Goal: Information Seeking & Learning: Learn about a topic

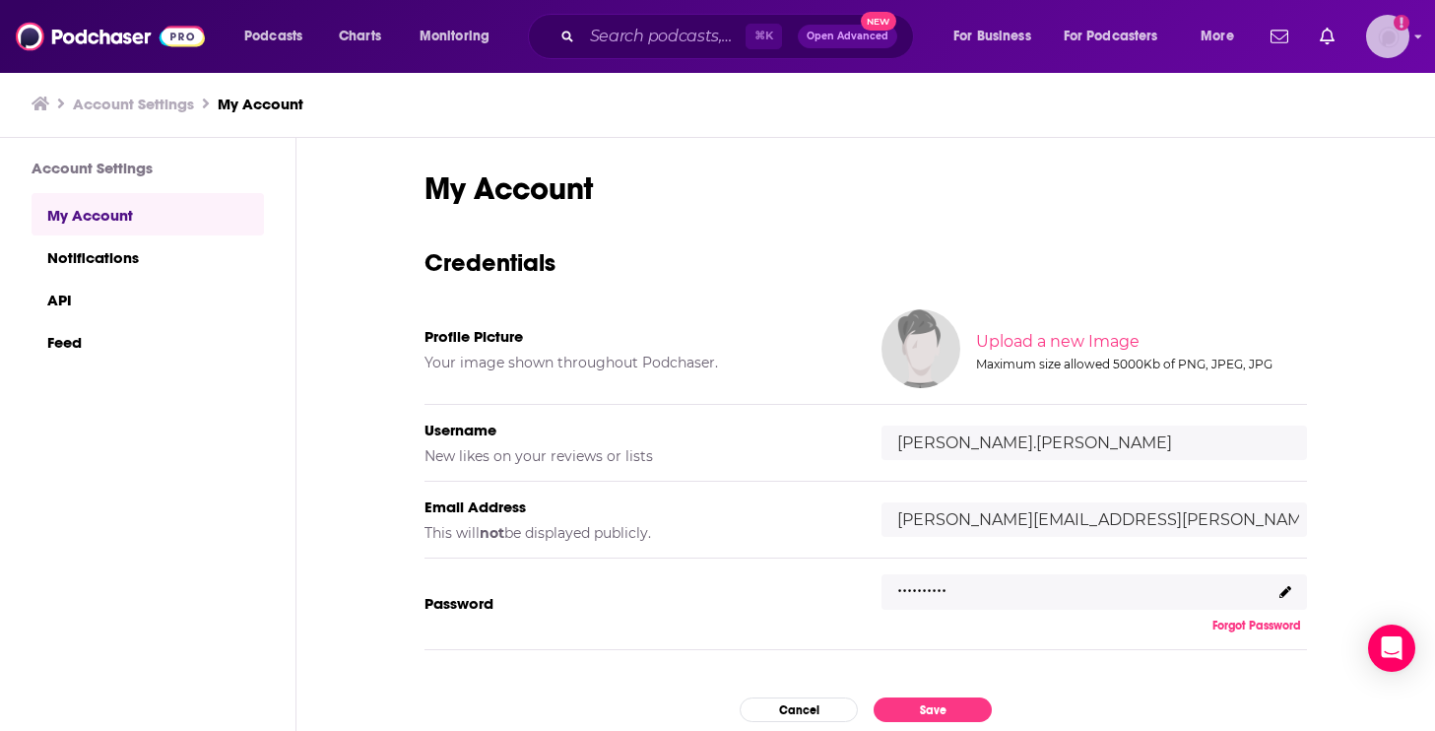
click at [1390, 32] on img "Logged in as riley.davis" at bounding box center [1387, 36] width 43 height 43
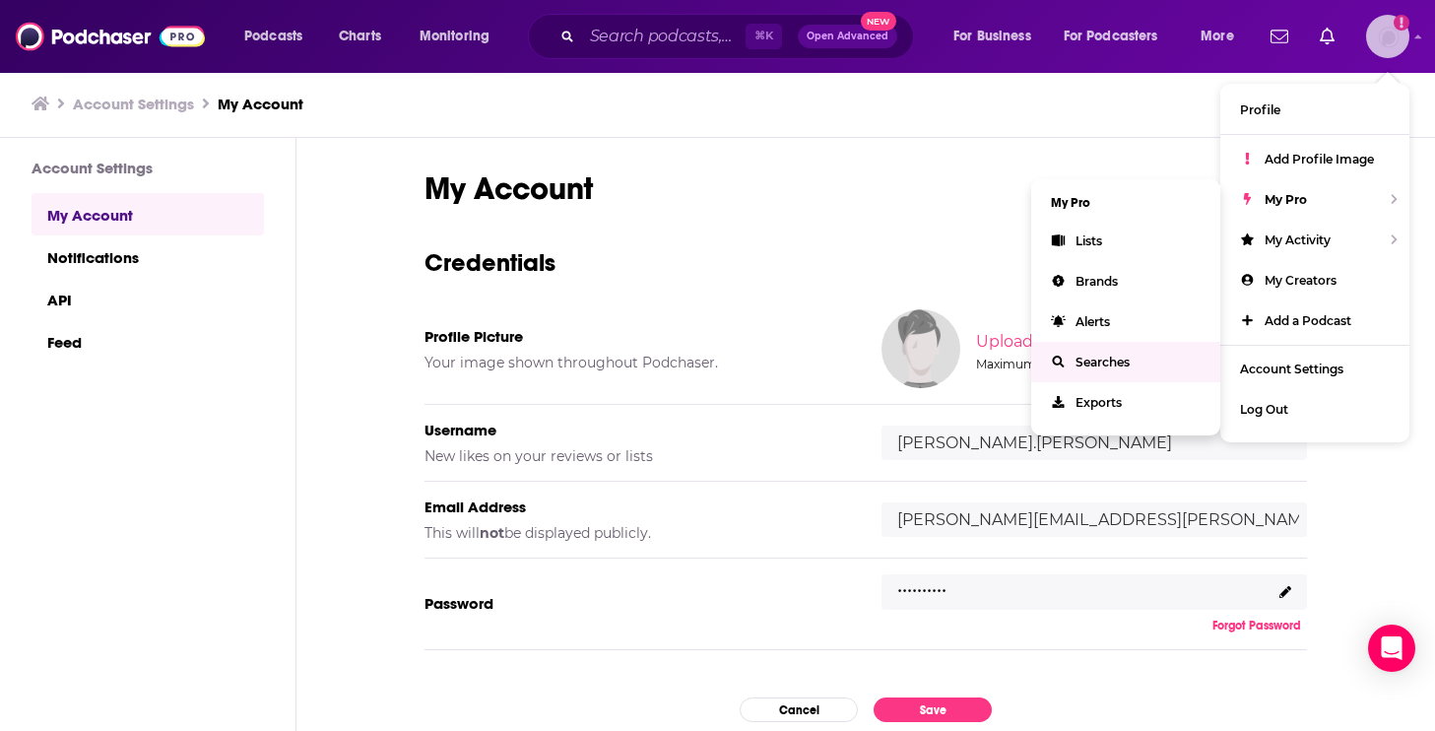
click at [1086, 331] on link "Alerts" at bounding box center [1125, 321] width 189 height 40
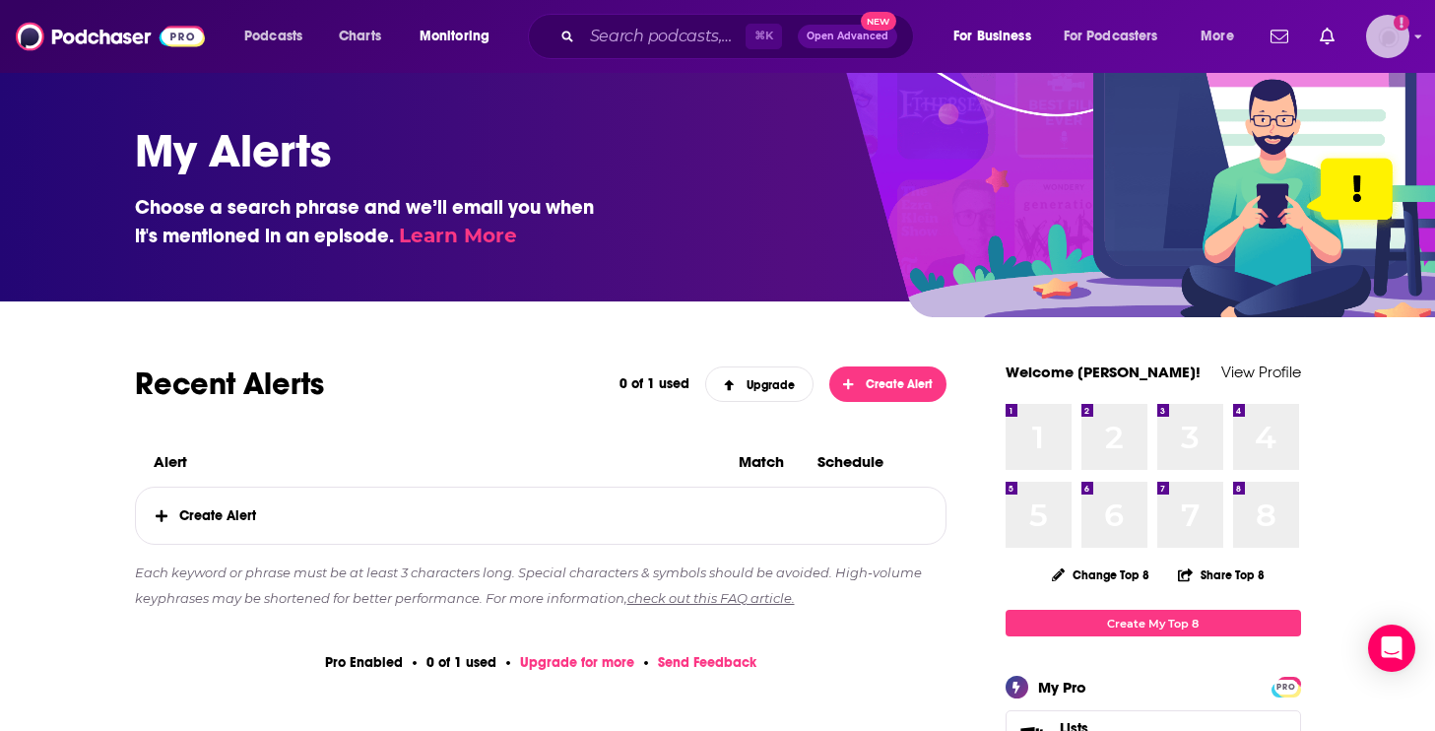
click at [1395, 33] on img "Logged in as riley.davis" at bounding box center [1387, 36] width 43 height 43
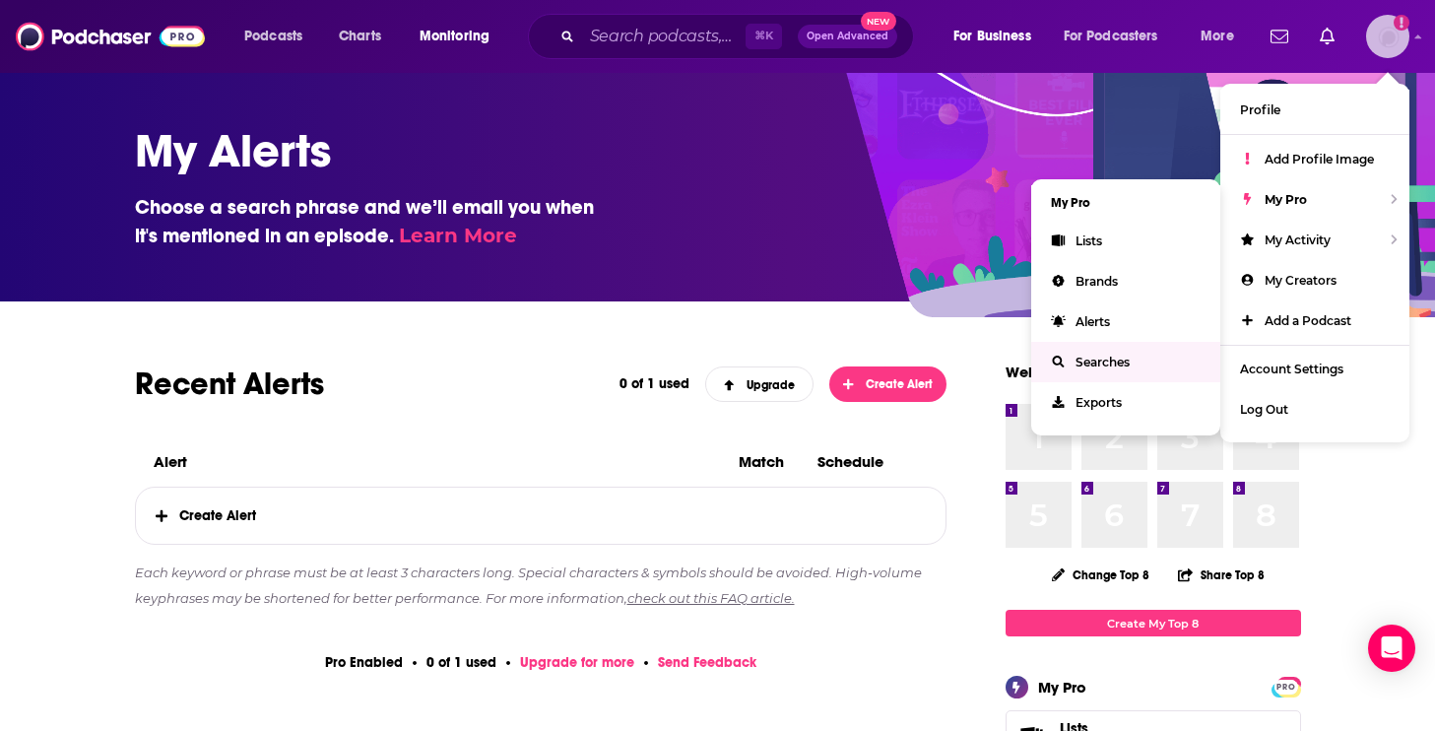
click at [1082, 355] on span "Searches" at bounding box center [1103, 362] width 54 height 15
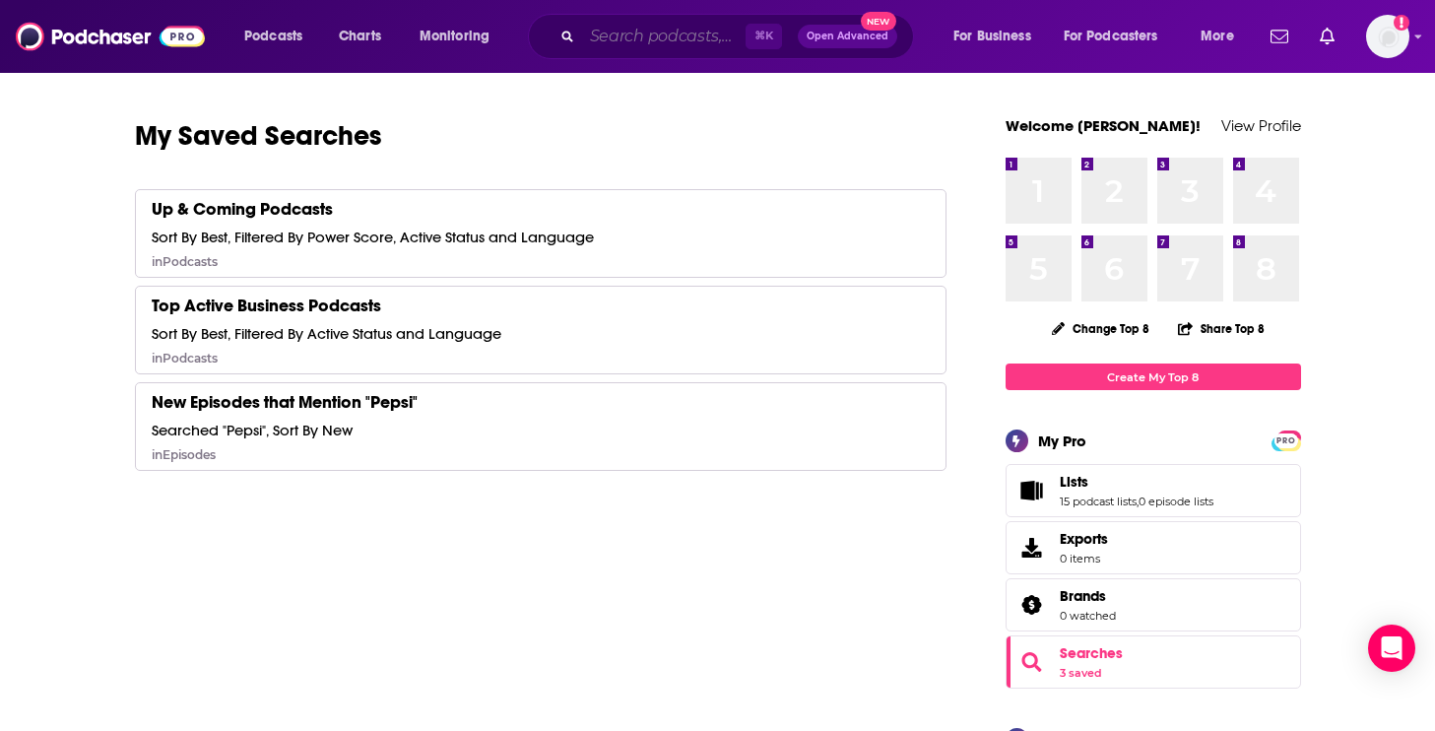
click at [669, 30] on input "Search podcasts, credits, & more..." at bounding box center [664, 37] width 164 height 32
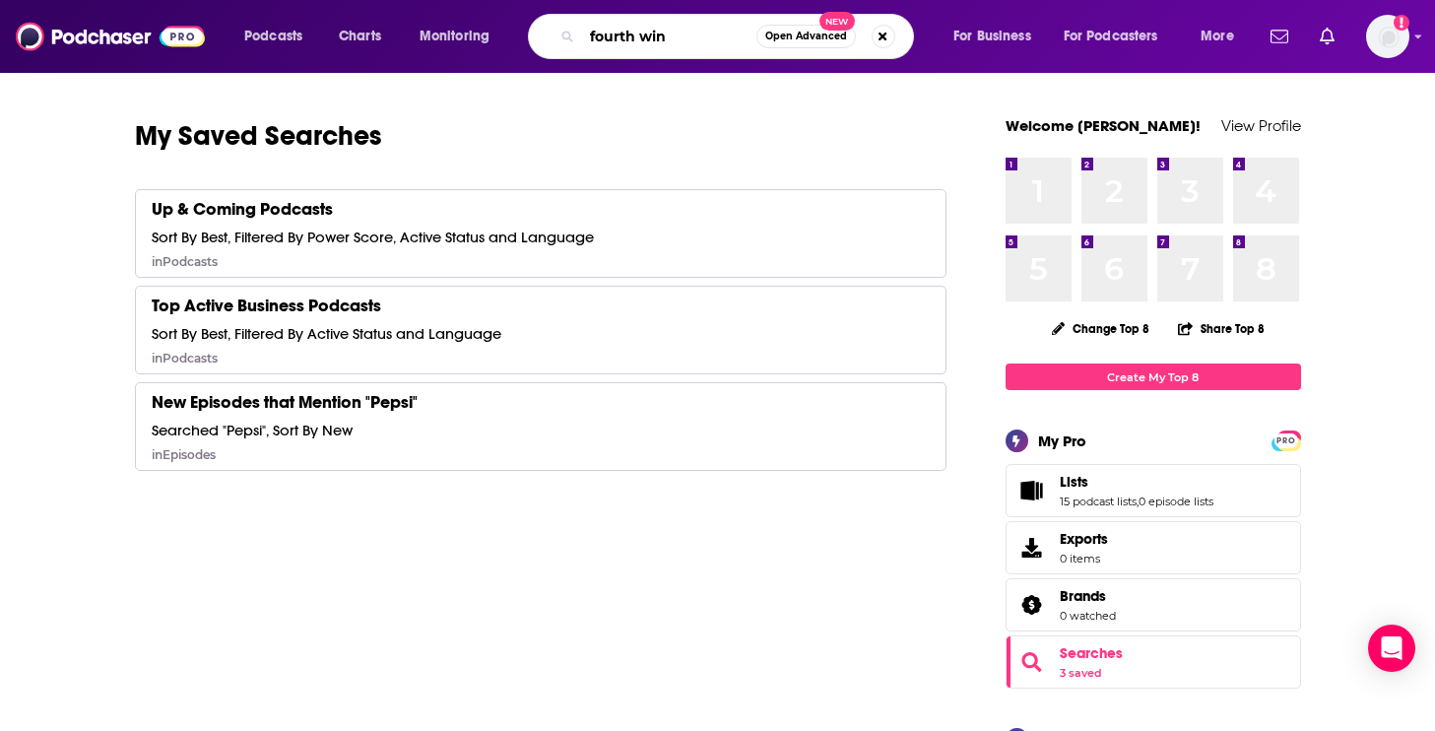
type input "fourth wing"
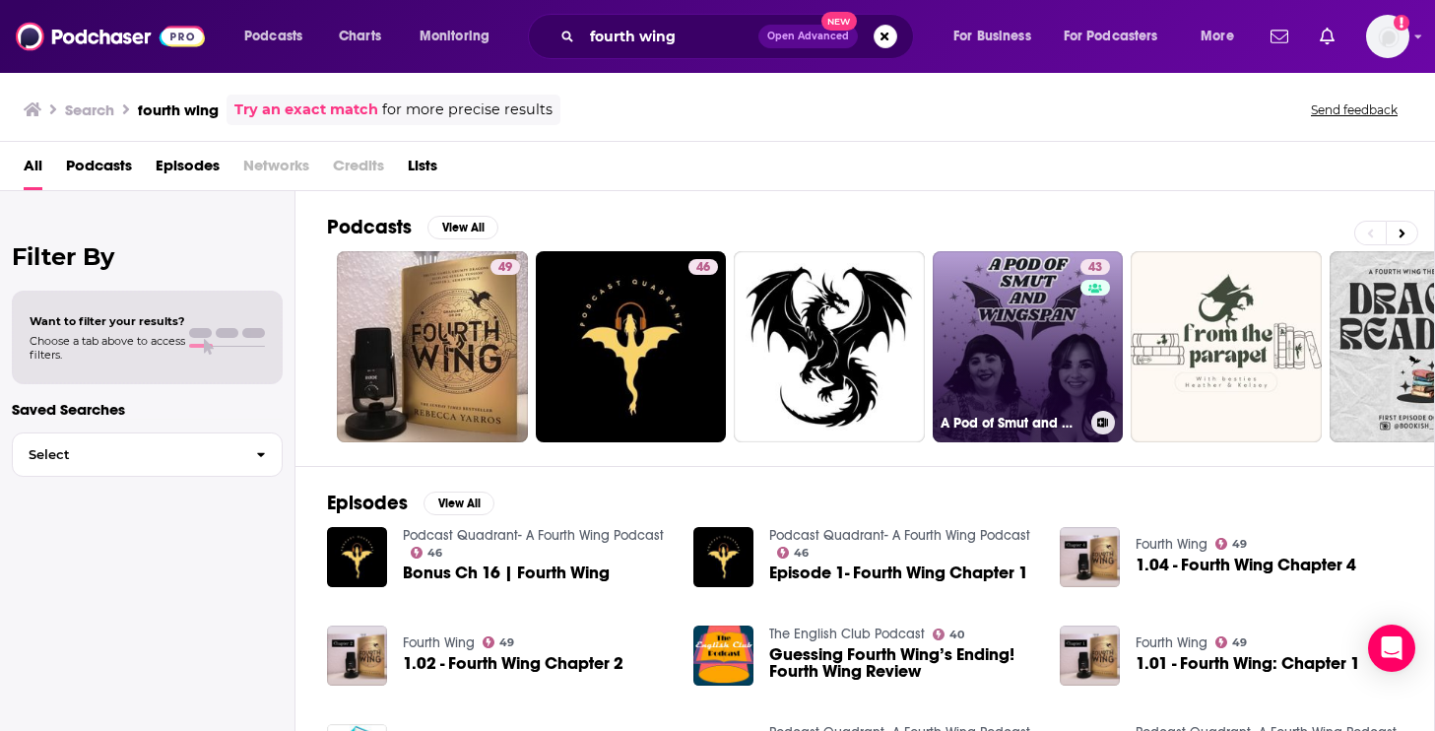
click at [1022, 308] on link "43 A Pod of Smut and Wingspan" at bounding box center [1028, 346] width 191 height 191
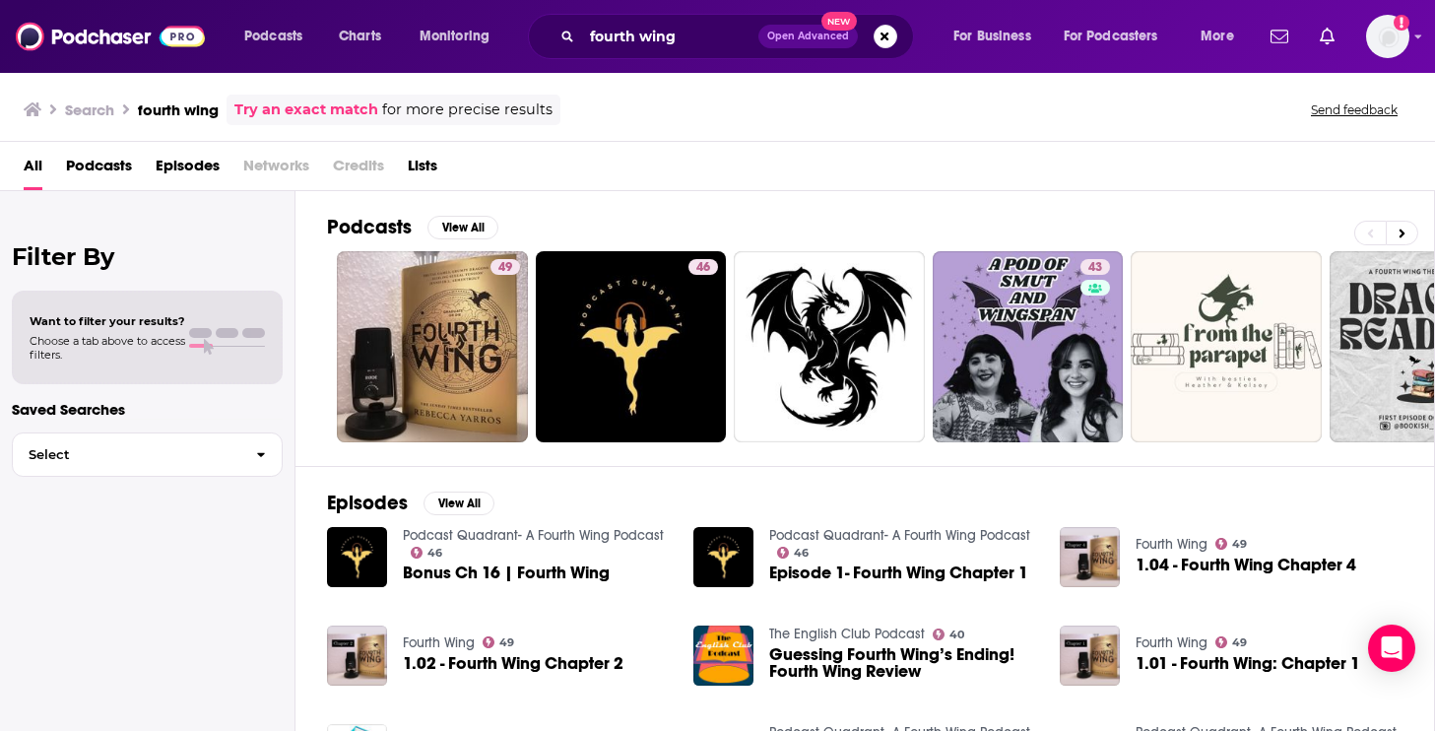
click at [112, 158] on span "Podcasts" at bounding box center [99, 170] width 66 height 40
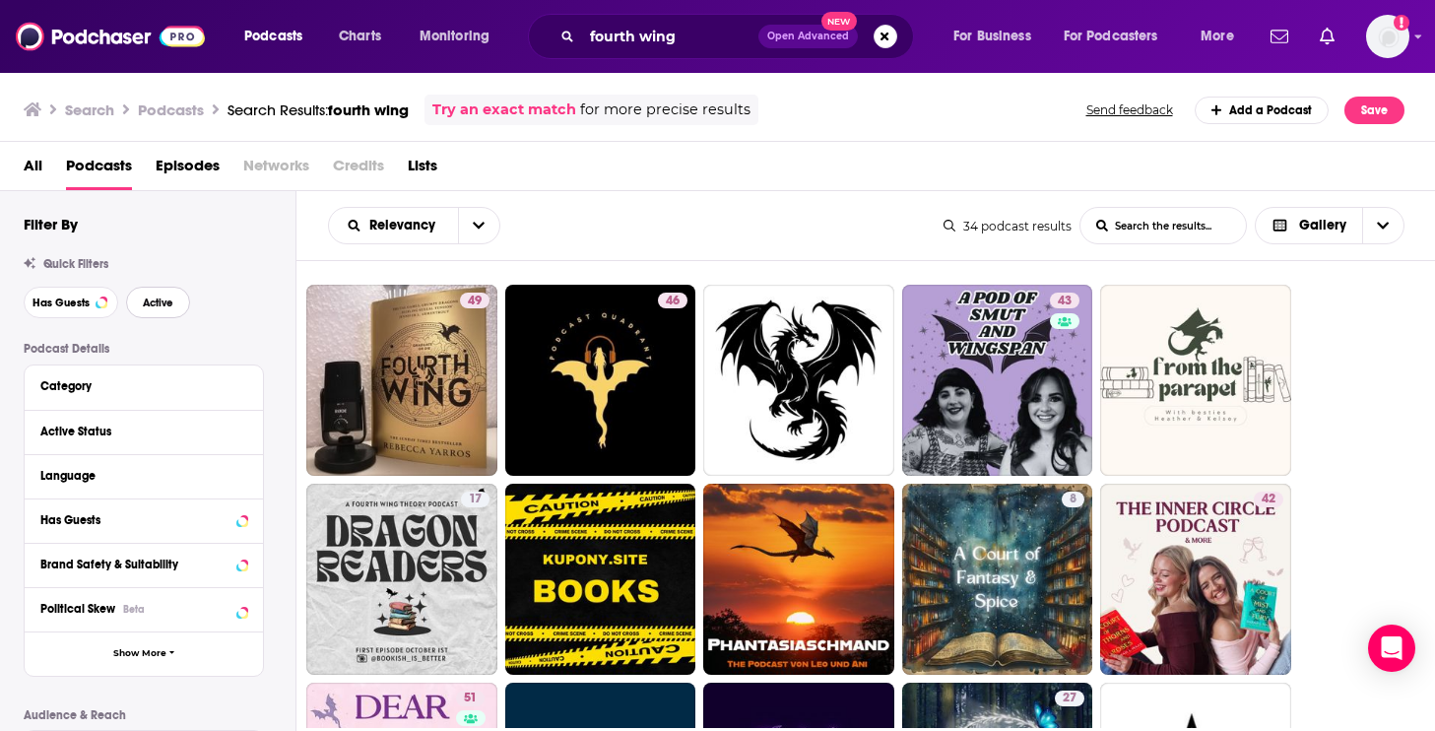
click at [159, 306] on span "Active" at bounding box center [158, 303] width 31 height 11
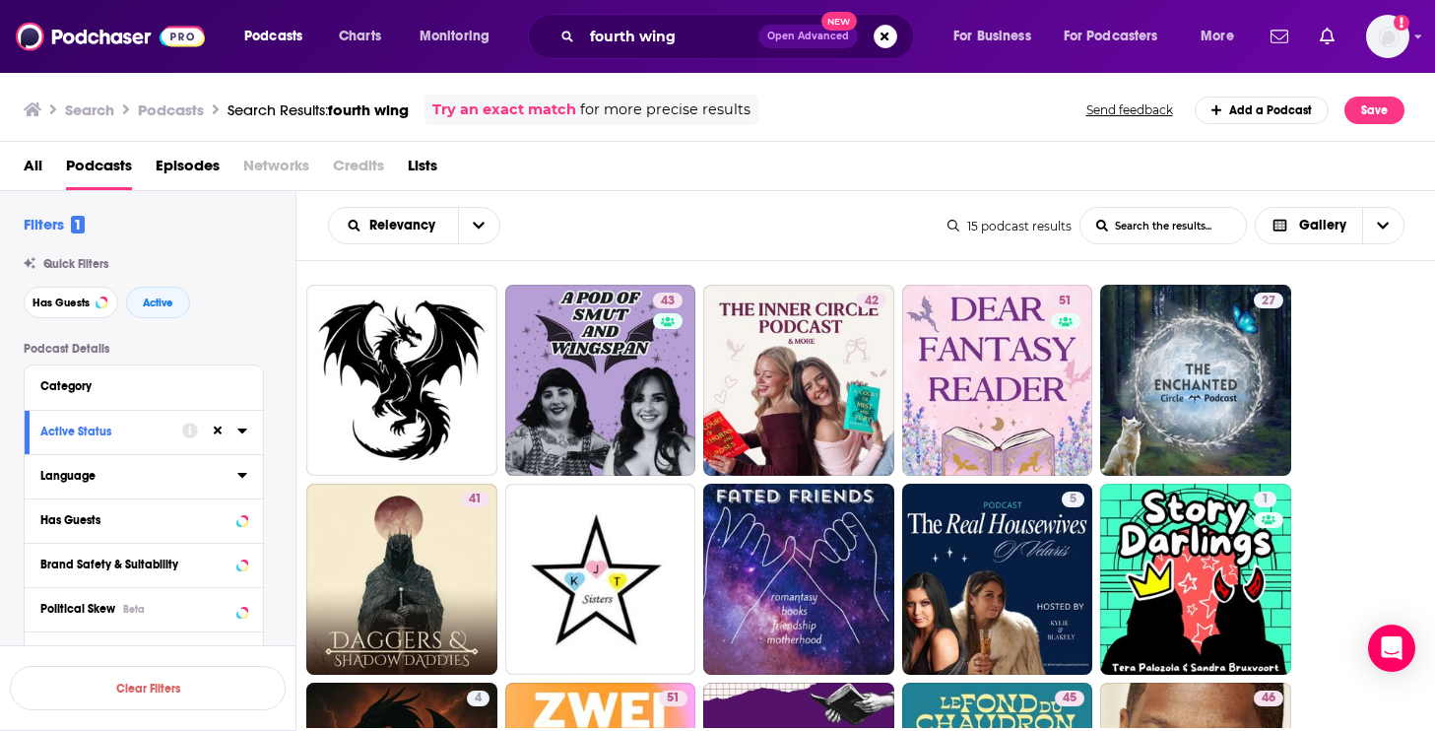
click at [243, 471] on icon at bounding box center [242, 475] width 10 height 16
click at [74, 549] on span "English" at bounding box center [85, 542] width 39 height 14
click at [48, 548] on input "multiSelectOption-en-0" at bounding box center [48, 548] width 0 height 0
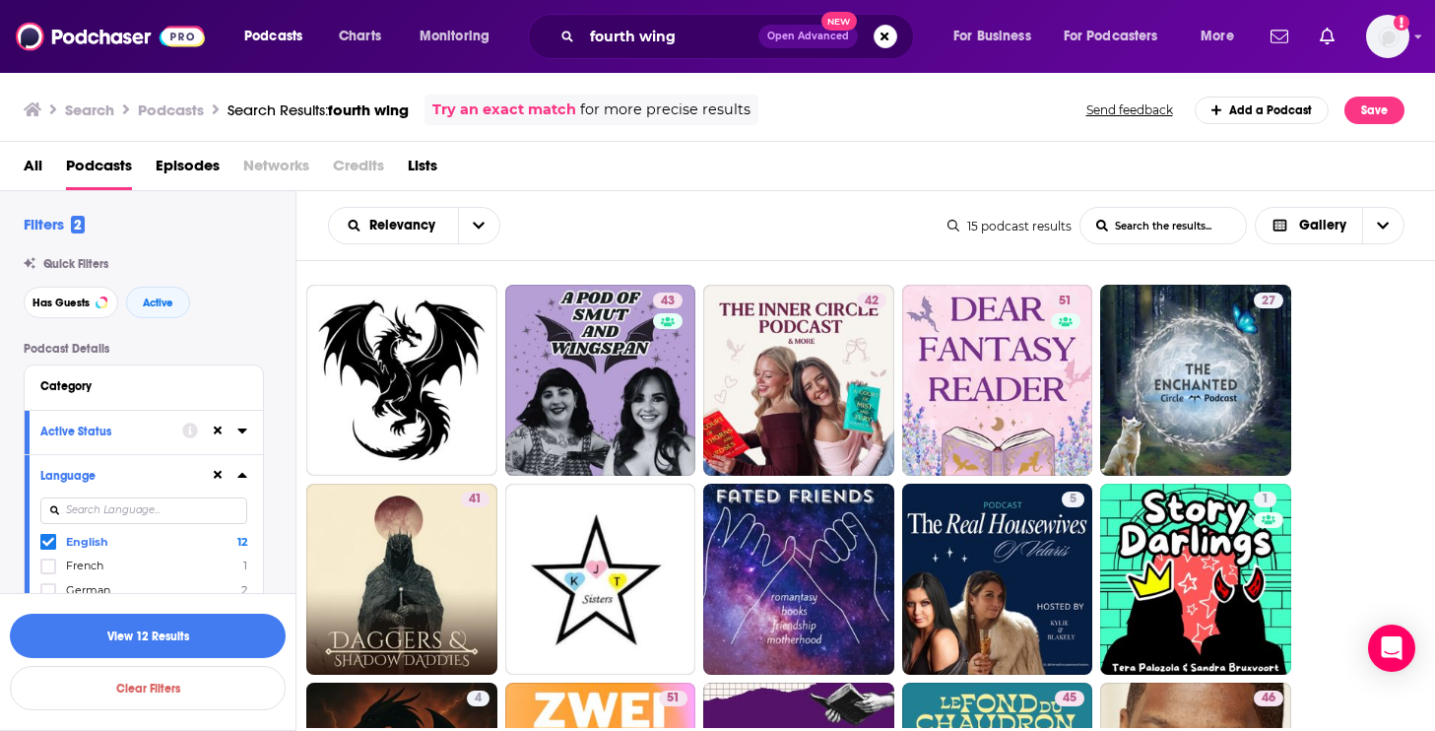
click at [241, 474] on icon at bounding box center [242, 475] width 10 height 16
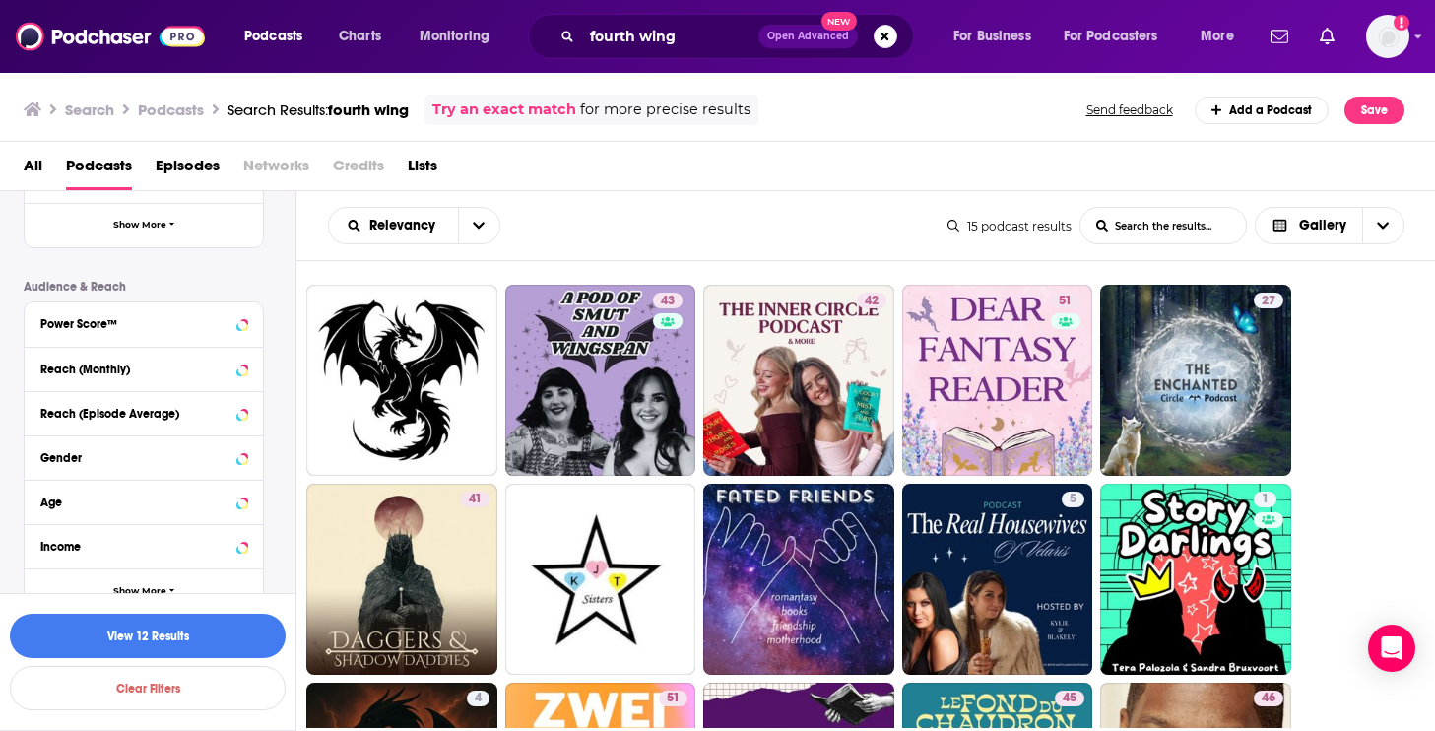
scroll to position [454, 0]
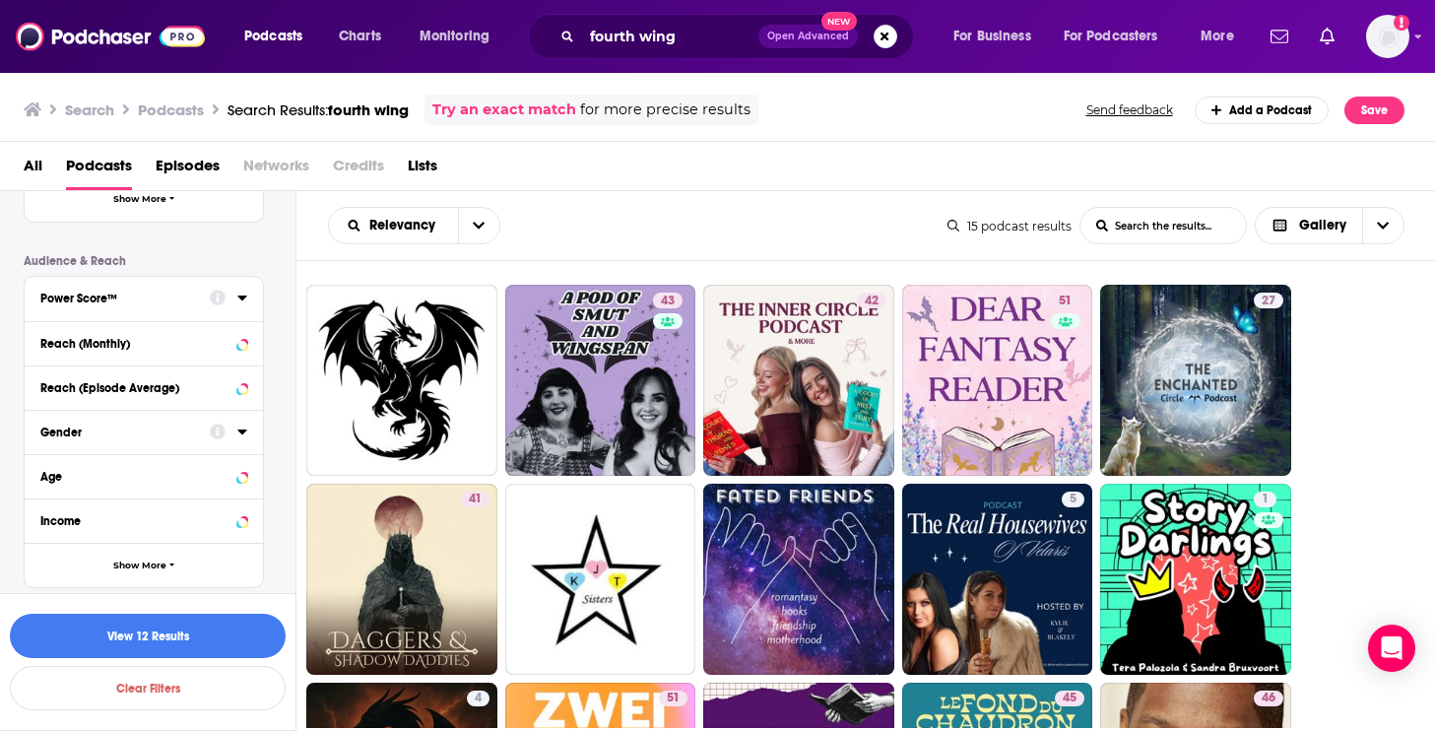
click at [240, 300] on icon at bounding box center [241, 298] width 9 height 5
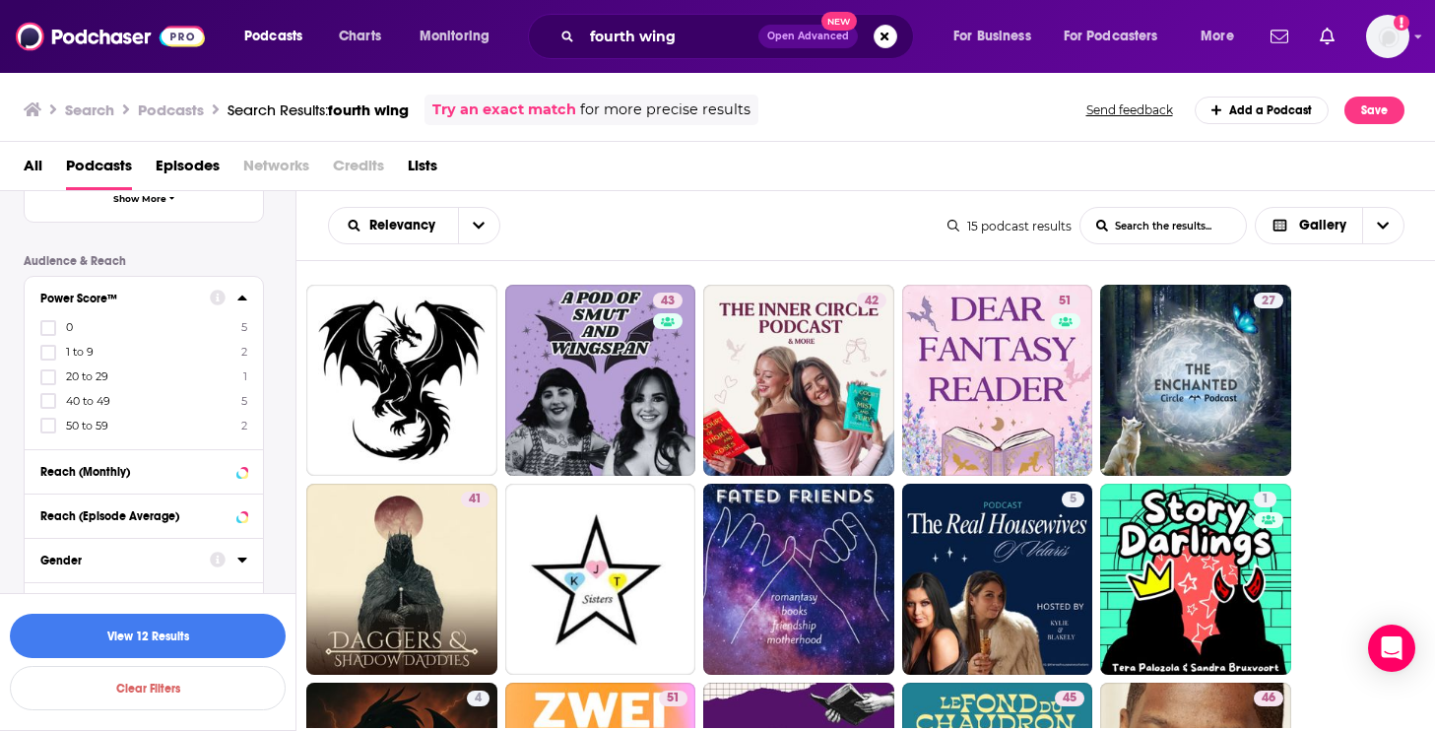
click at [90, 423] on span "50 to 59" at bounding box center [87, 426] width 42 height 14
click at [48, 432] on input "multiSelectOption-50-4" at bounding box center [48, 432] width 0 height 0
click at [80, 425] on span "40 to 49" at bounding box center [88, 426] width 44 height 14
click at [48, 432] on input "multiSelectOption-40-4" at bounding box center [48, 432] width 0 height 0
click at [171, 631] on button "View 5 Results" at bounding box center [148, 636] width 276 height 44
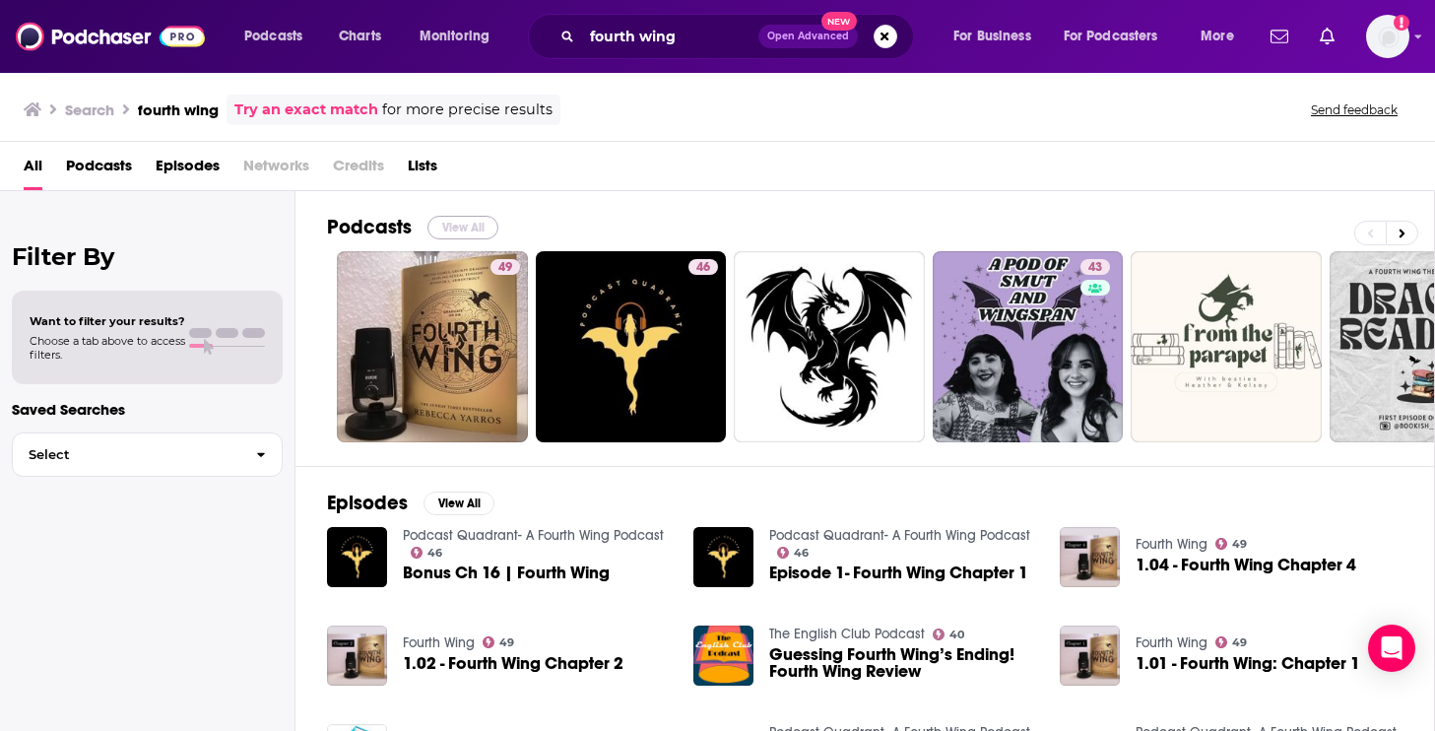
click at [454, 223] on button "View All" at bounding box center [463, 228] width 71 height 24
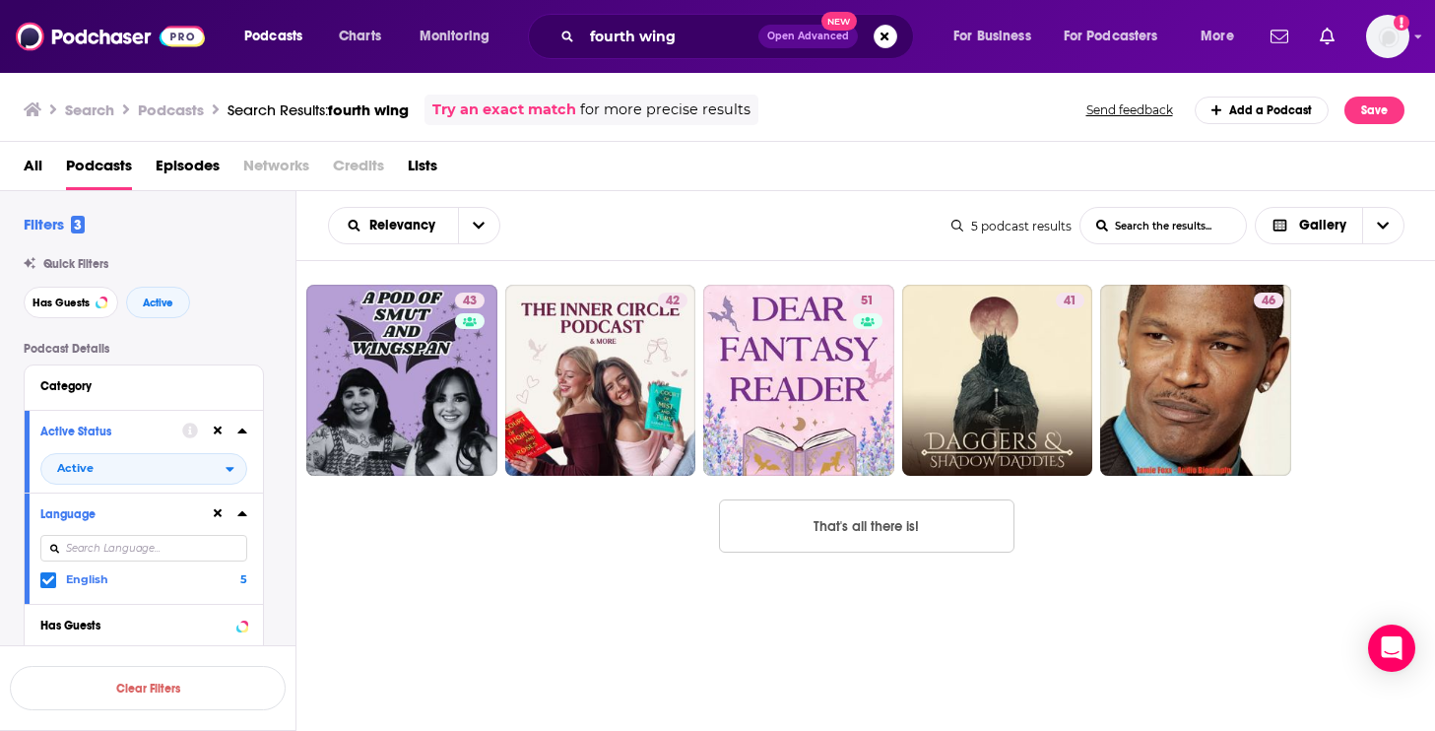
click at [45, 576] on icon at bounding box center [48, 580] width 12 height 12
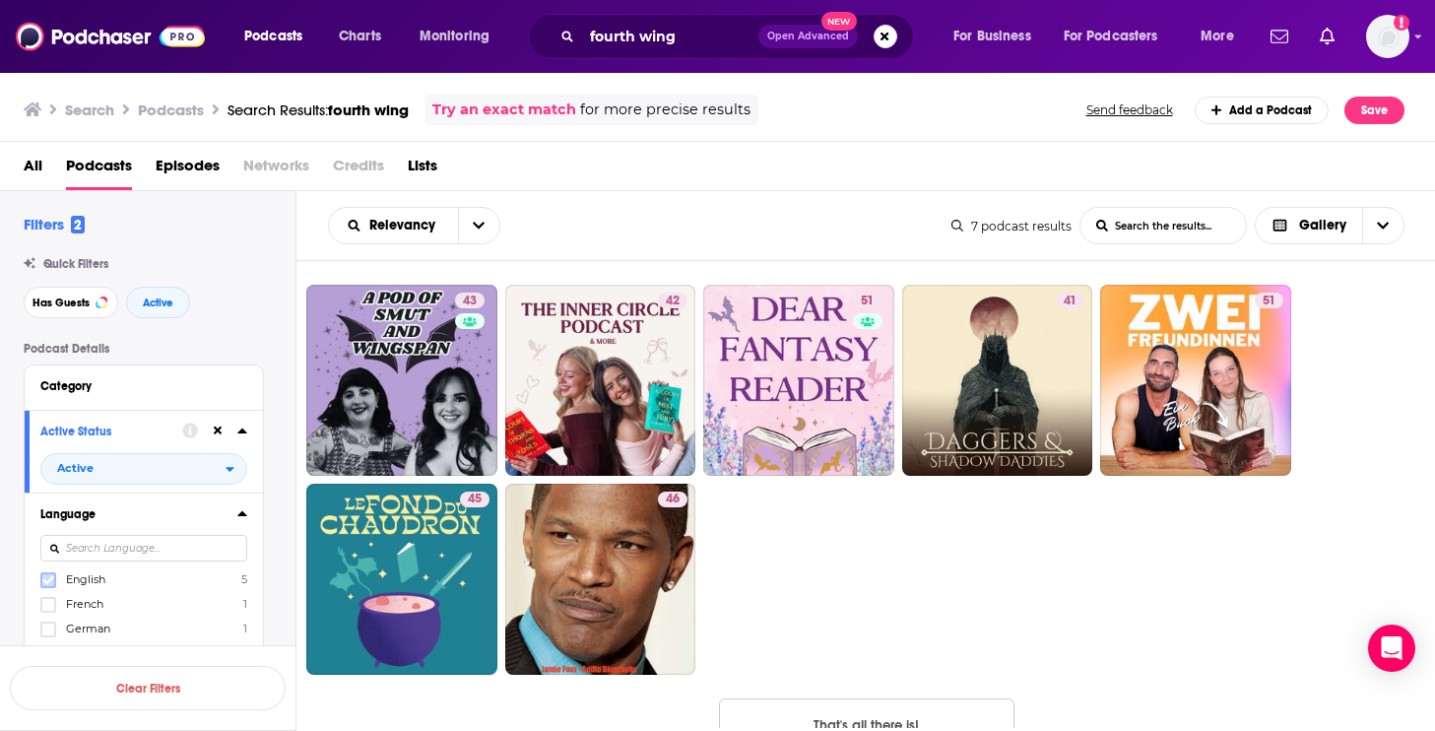
click at [47, 582] on icon at bounding box center [48, 580] width 12 height 12
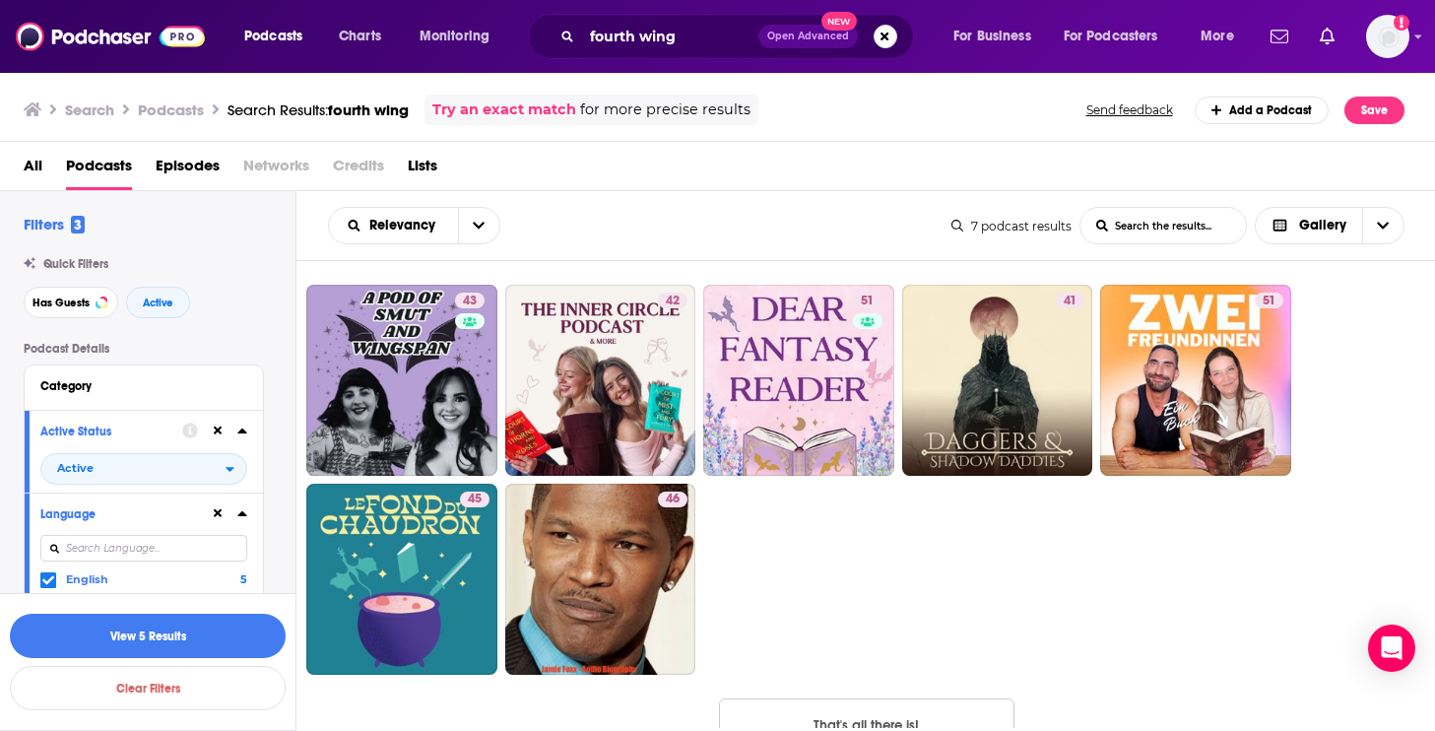
click at [239, 516] on icon at bounding box center [241, 513] width 9 height 5
click at [241, 432] on icon at bounding box center [241, 431] width 9 height 5
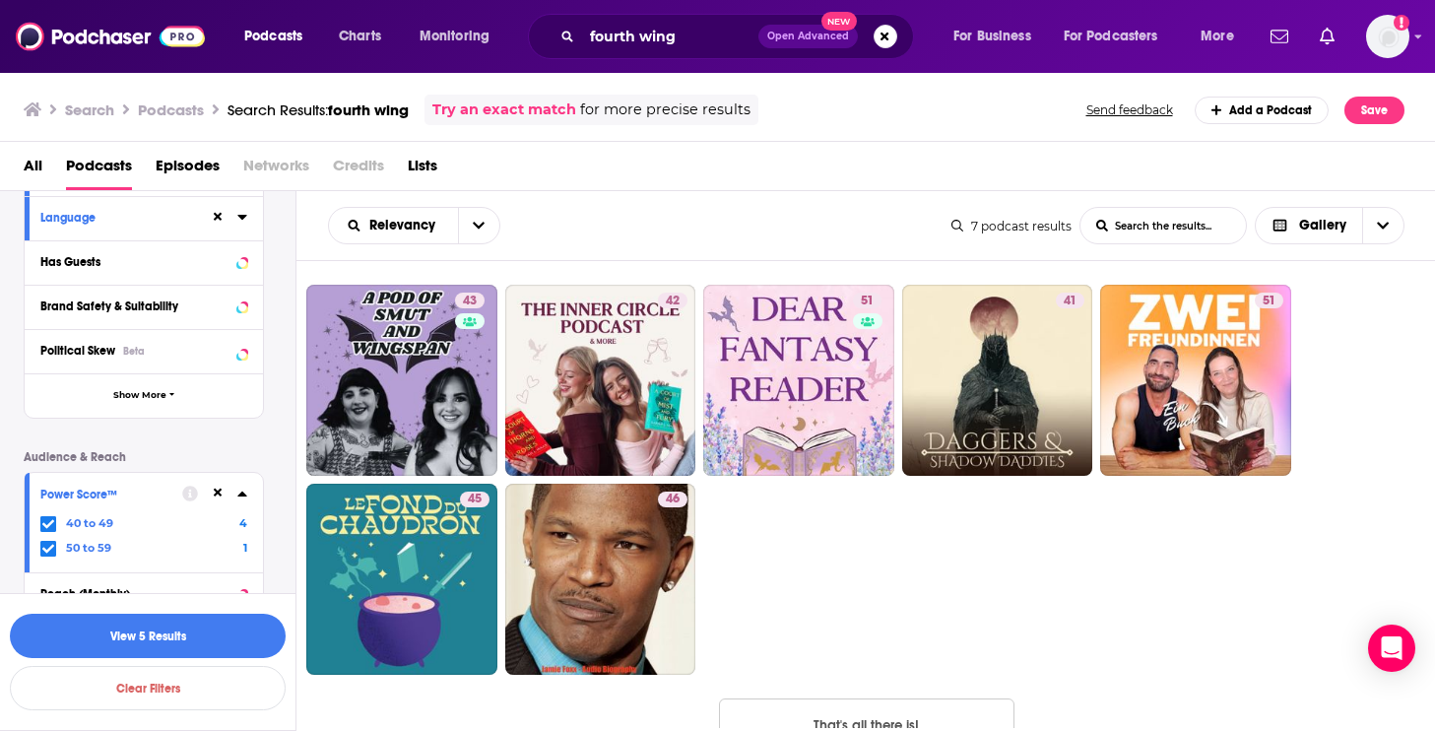
scroll to position [267, 0]
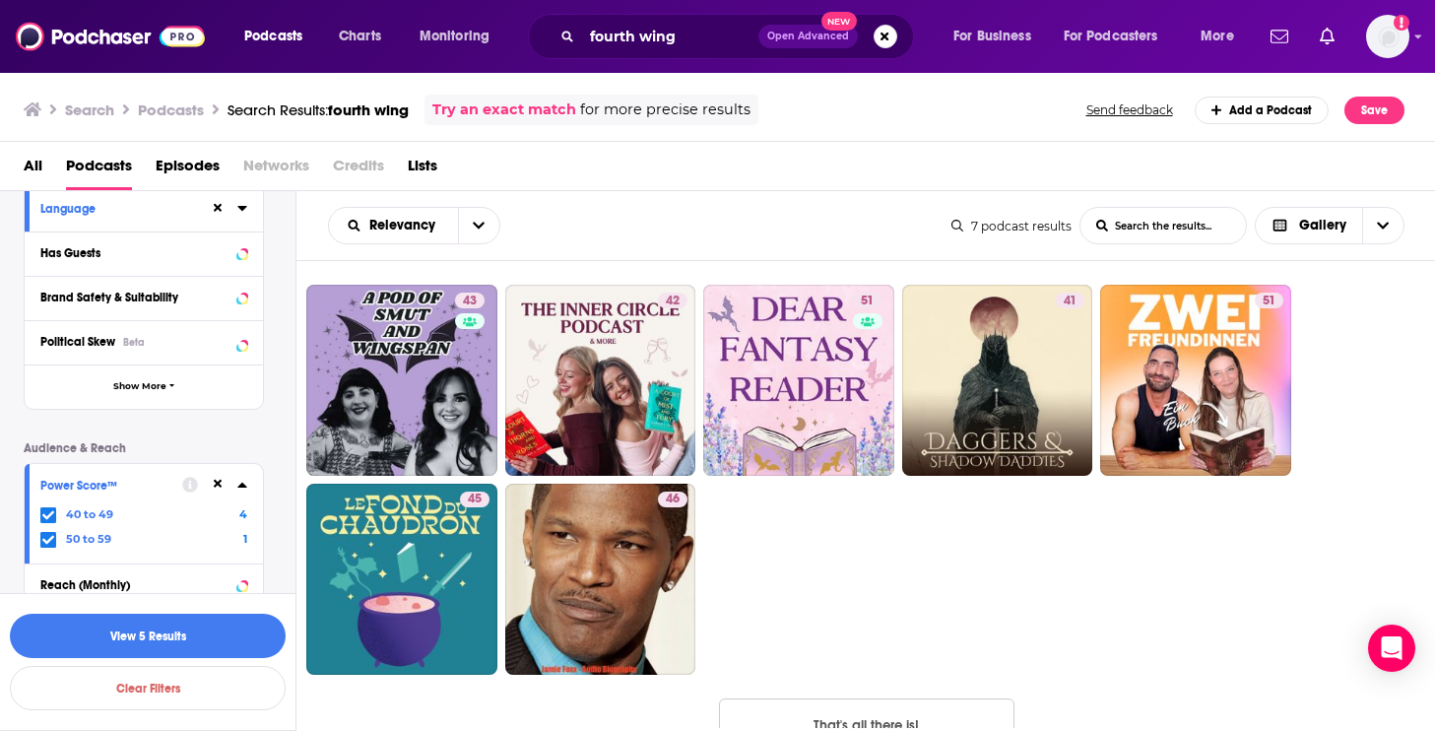
click at [221, 482] on icon at bounding box center [218, 484] width 9 height 13
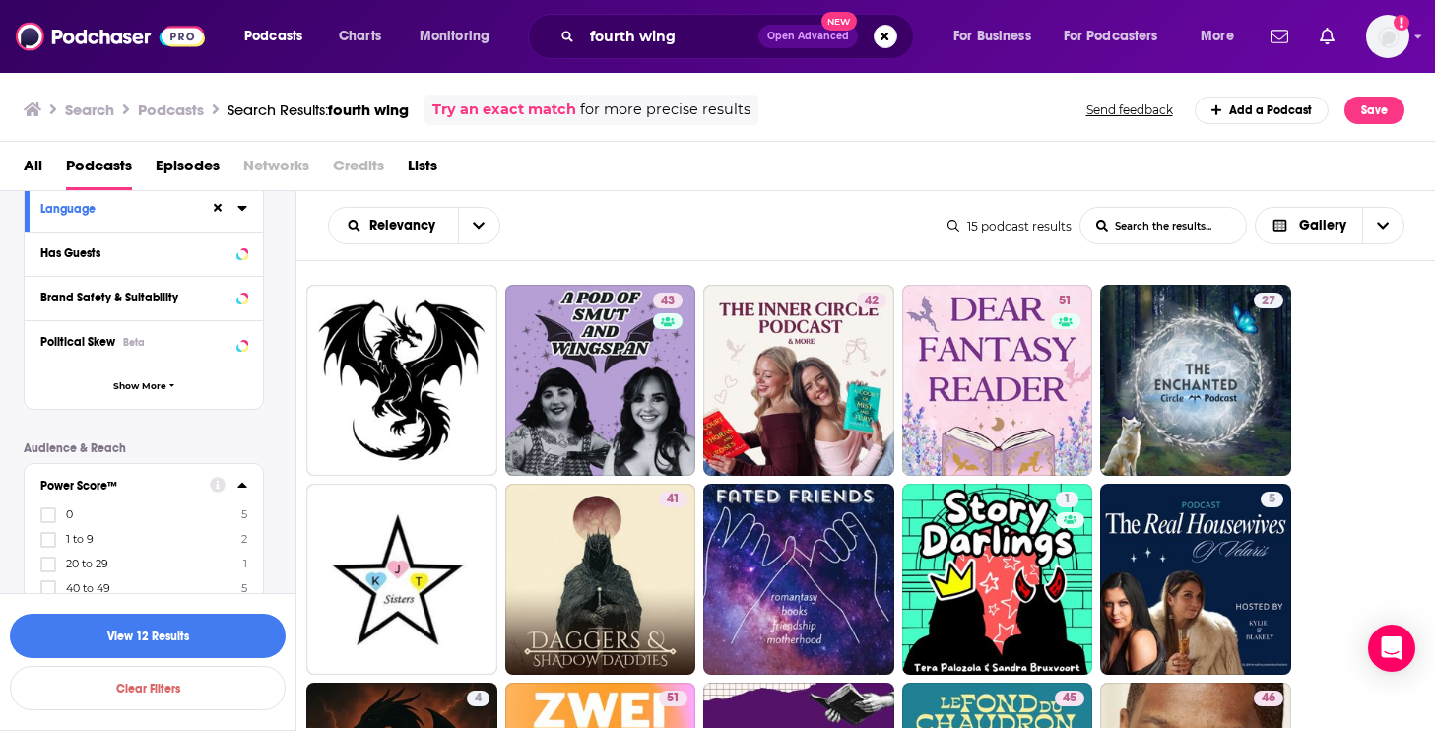
click at [243, 491] on icon at bounding box center [242, 485] width 10 height 16
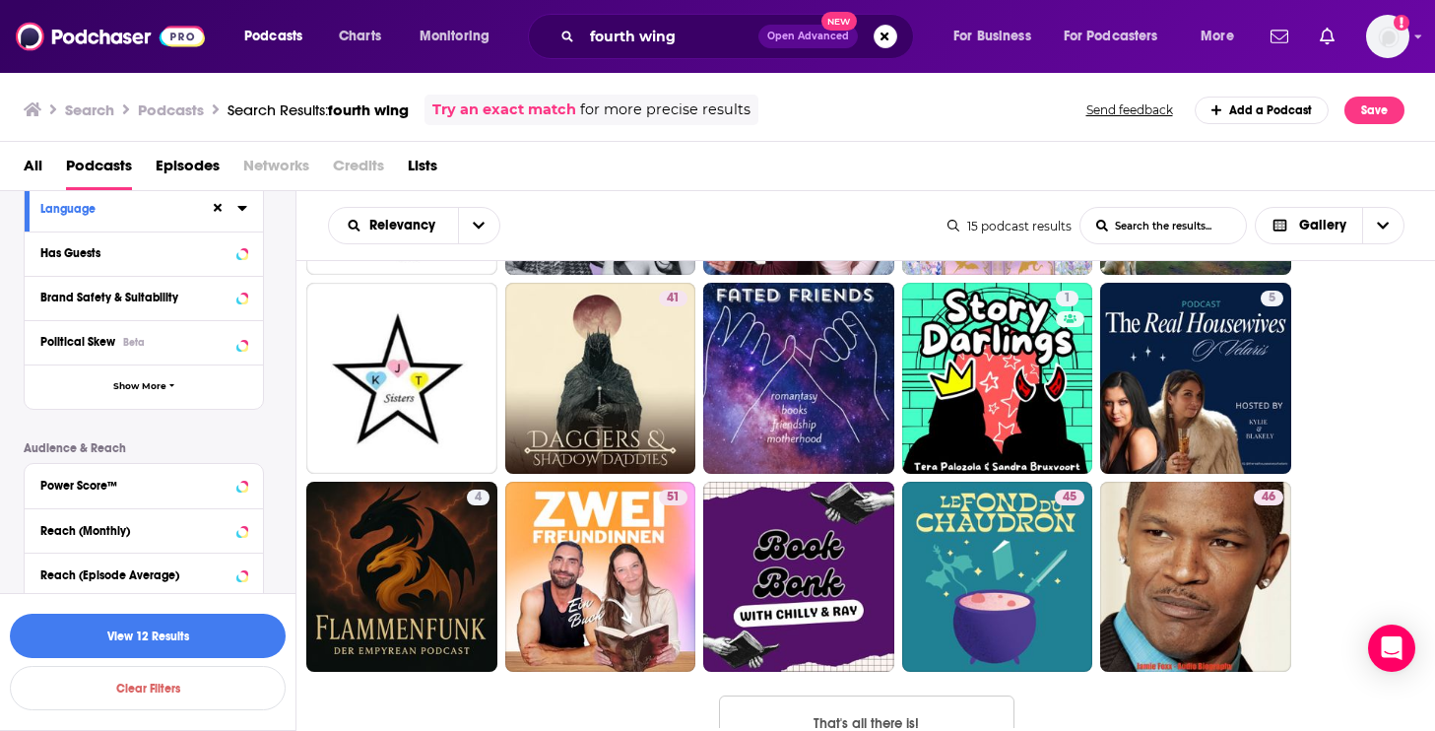
scroll to position [252, 0]
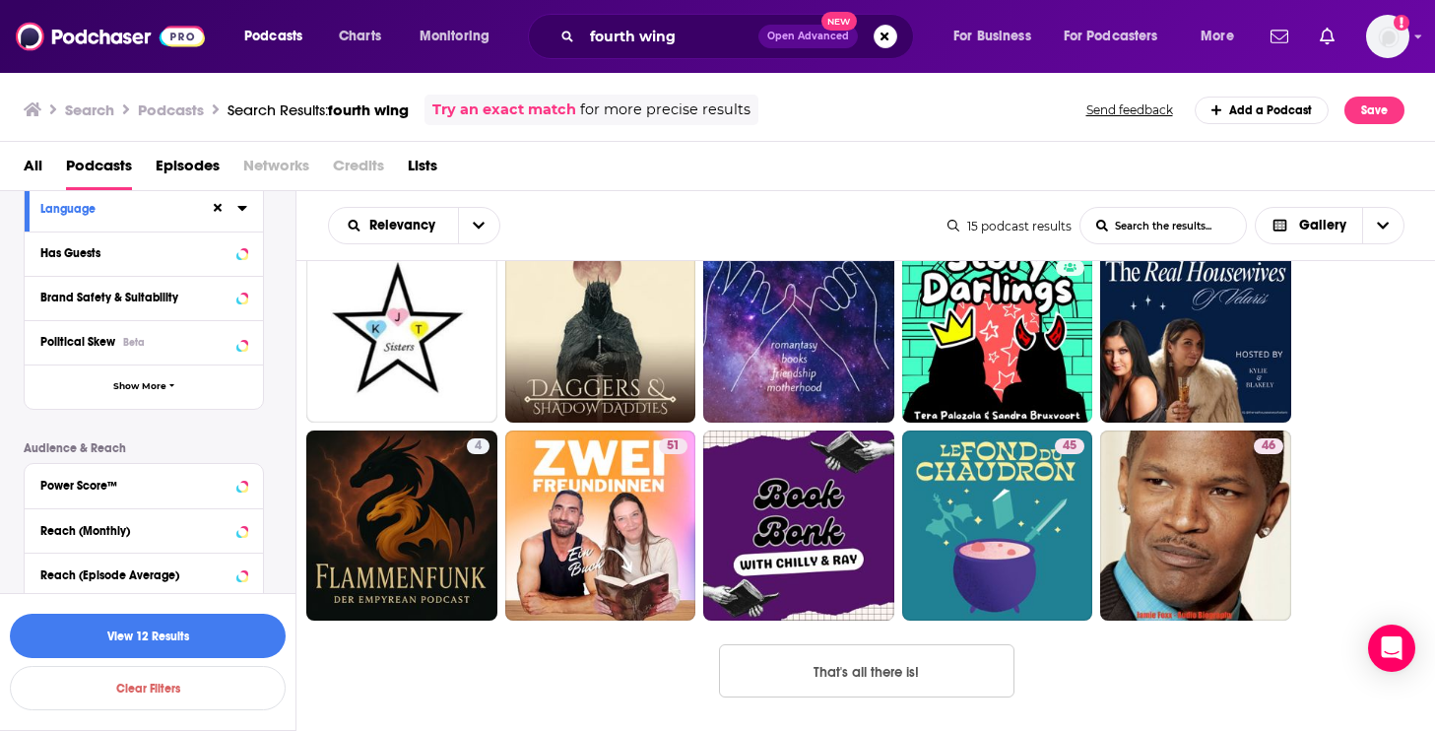
click at [826, 669] on button "That's all there is!" at bounding box center [867, 670] width 296 height 53
drag, startPoint x: 1203, startPoint y: 371, endPoint x: 1178, endPoint y: 15, distance: 357.5
click at [0, 0] on div "Podcasts Charts Monitoring fourth wing Open Advanced New For Business For Podca…" at bounding box center [717, 365] width 1435 height 731
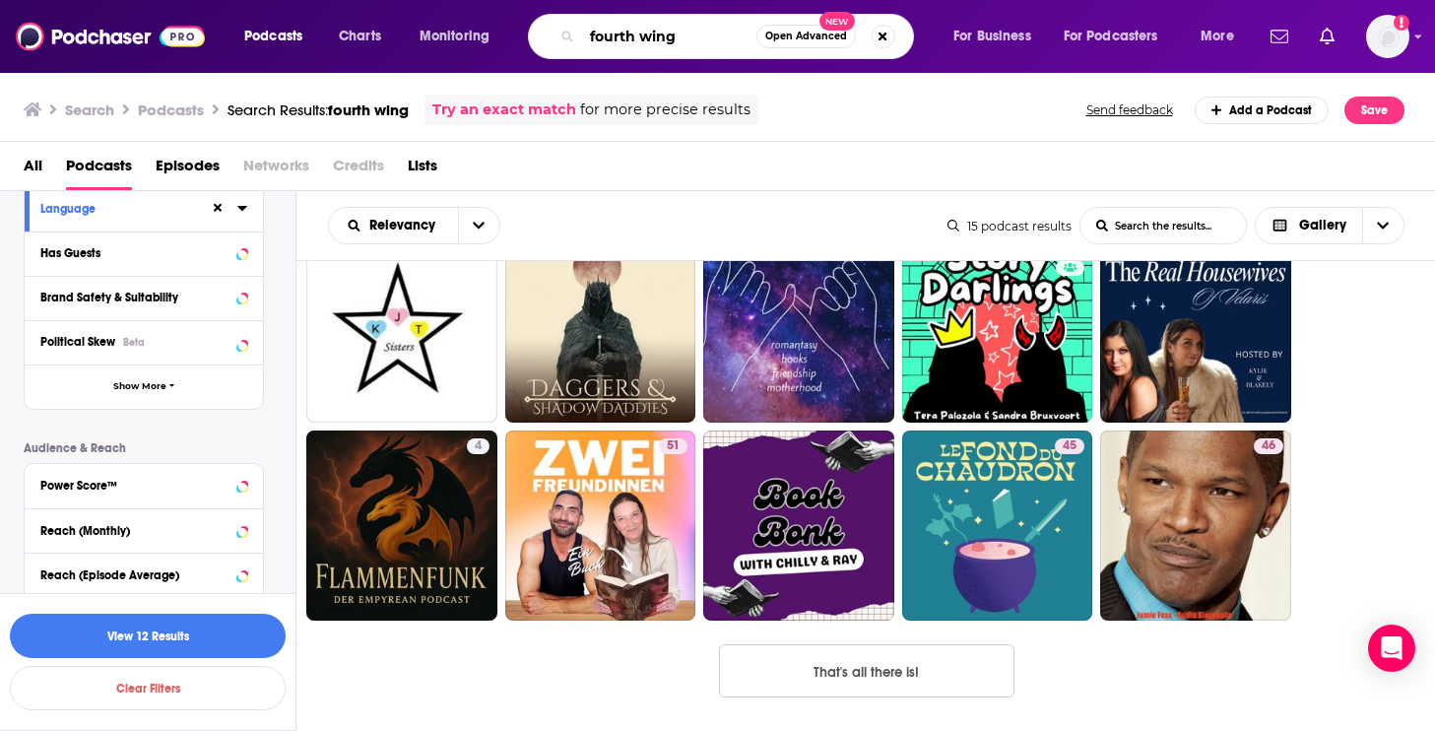
drag, startPoint x: 686, startPoint y: 42, endPoint x: 563, endPoint y: 42, distance: 123.1
click at [563, 42] on div "fourth wing Open Advanced New" at bounding box center [721, 36] width 386 height 45
type input "fantasy books"
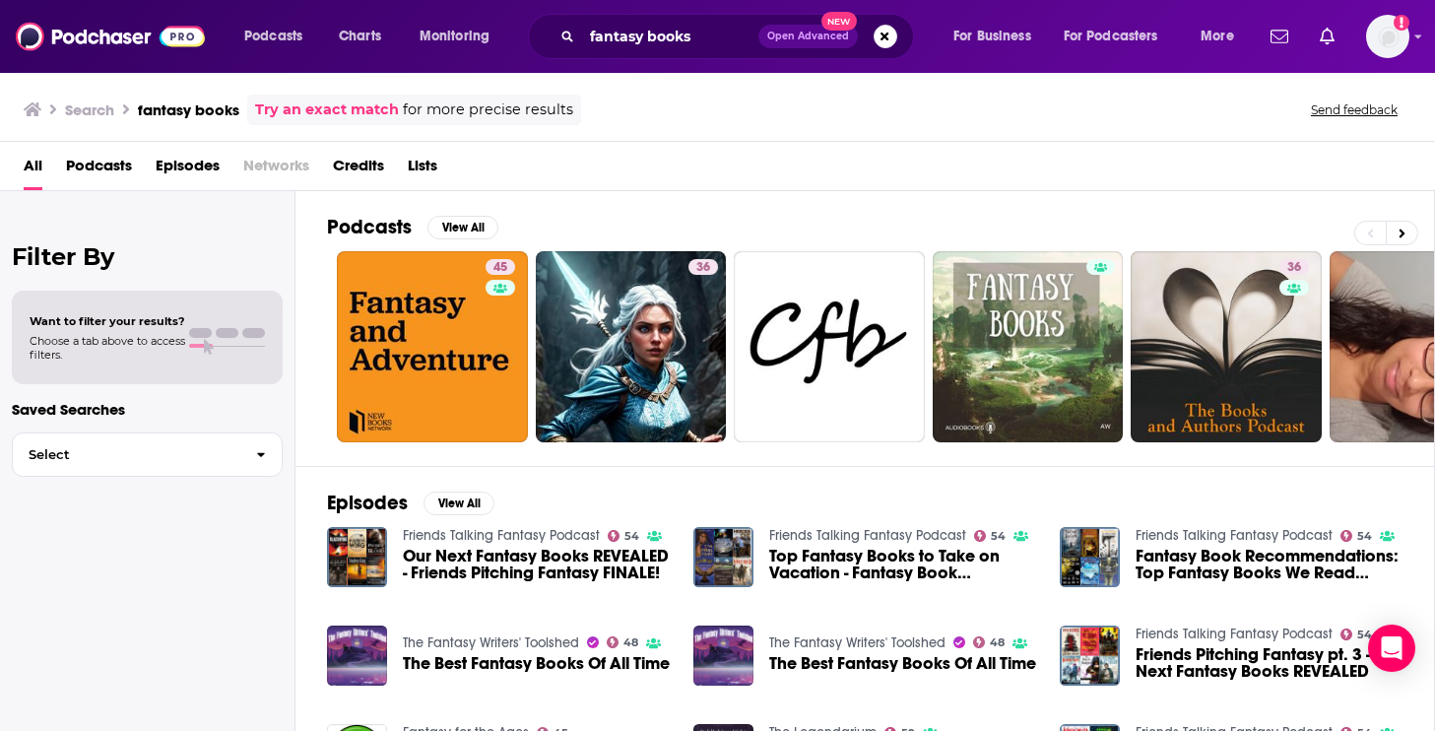
click at [116, 156] on span "Podcasts" at bounding box center [99, 170] width 66 height 40
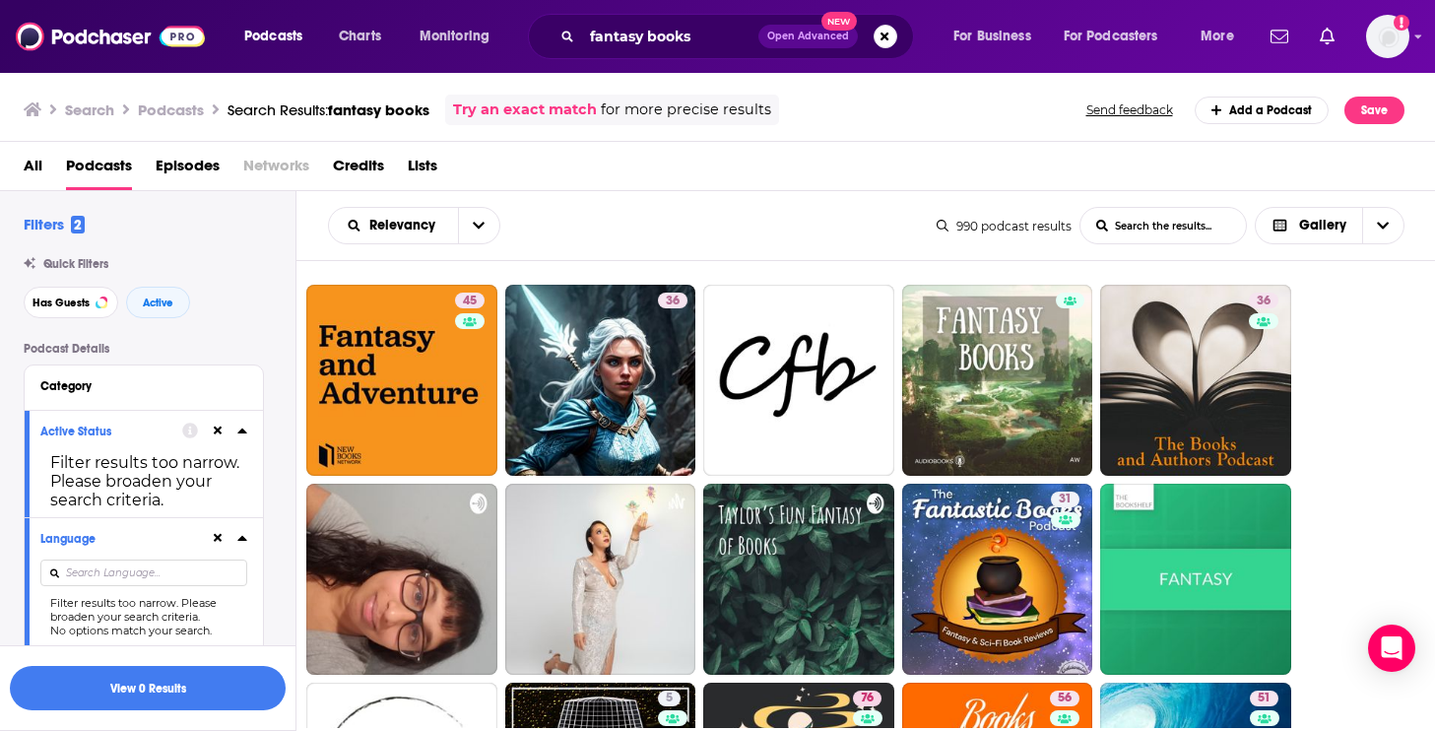
click at [244, 431] on icon at bounding box center [242, 431] width 10 height 16
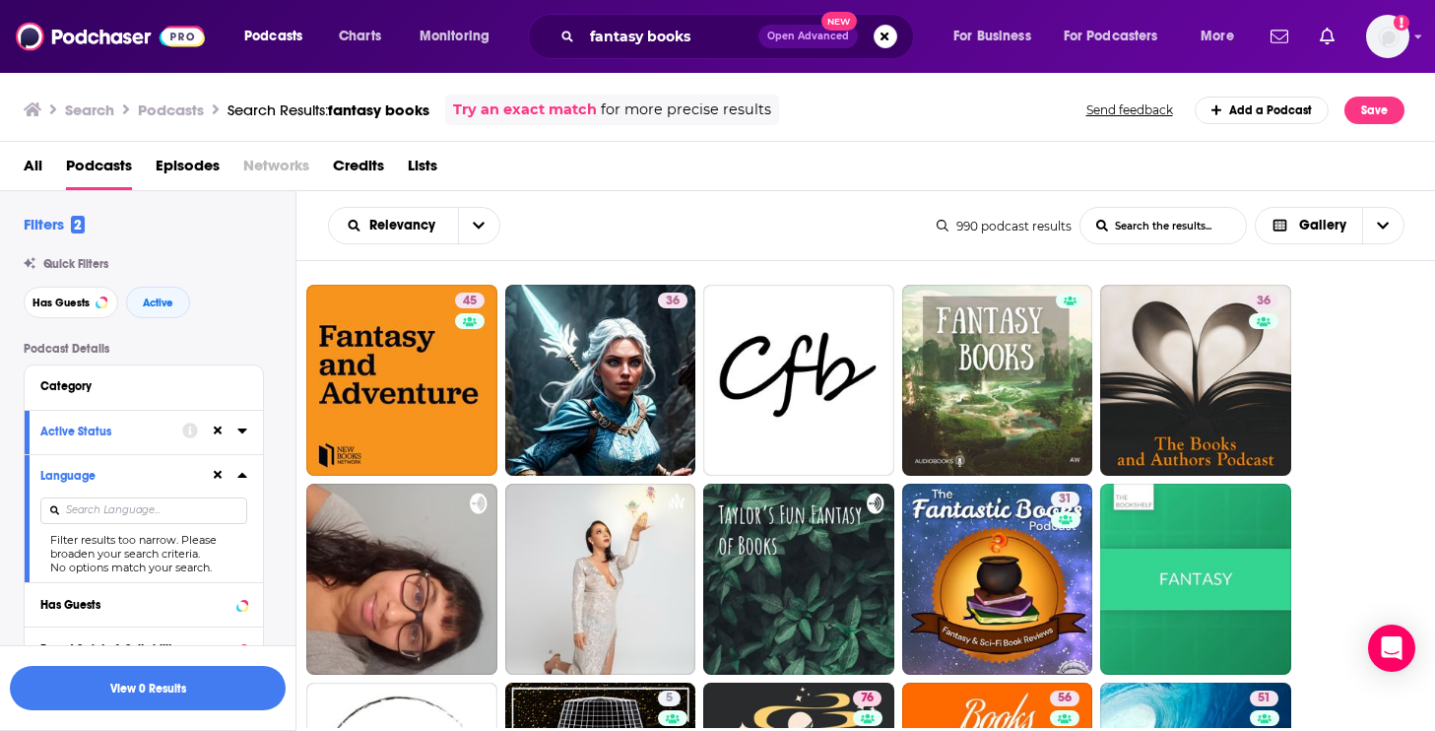
click at [246, 476] on icon at bounding box center [242, 475] width 10 height 16
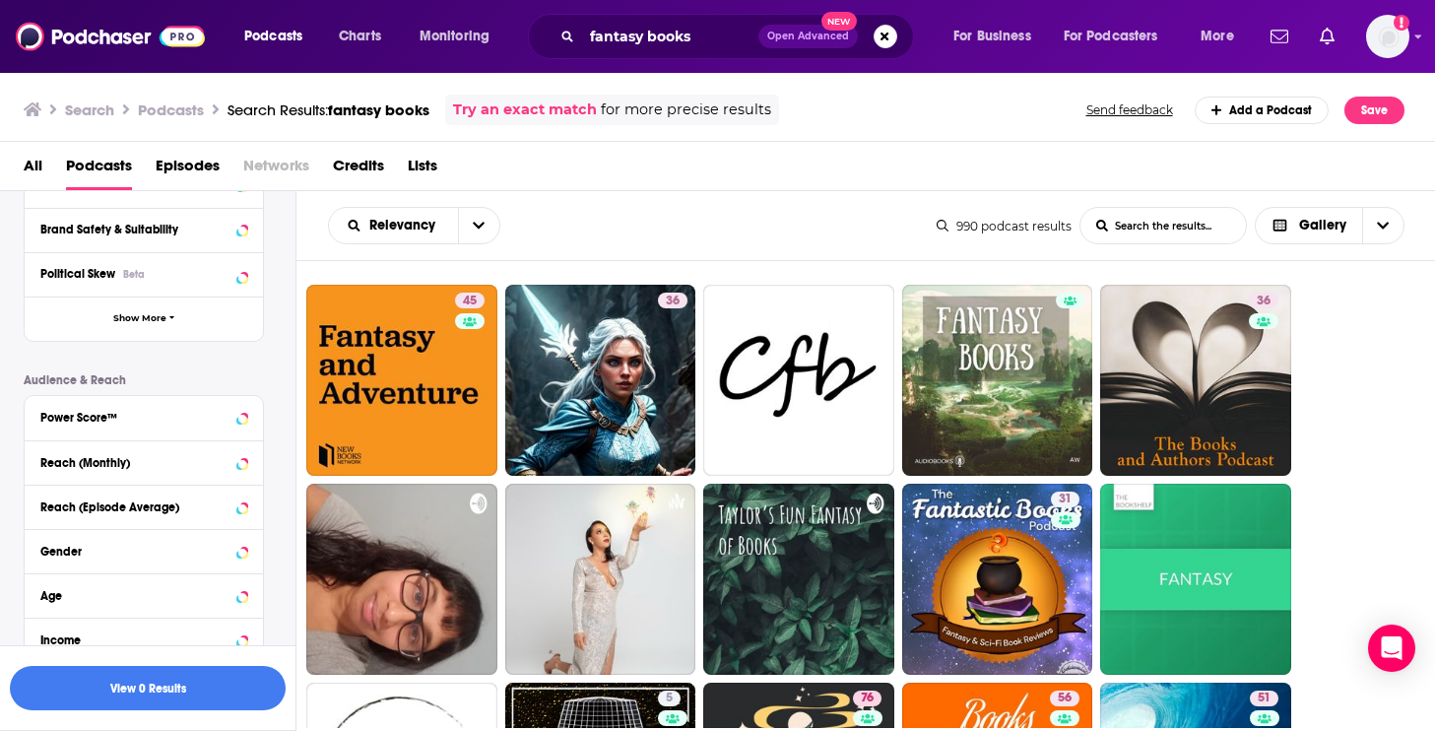
scroll to position [339, 0]
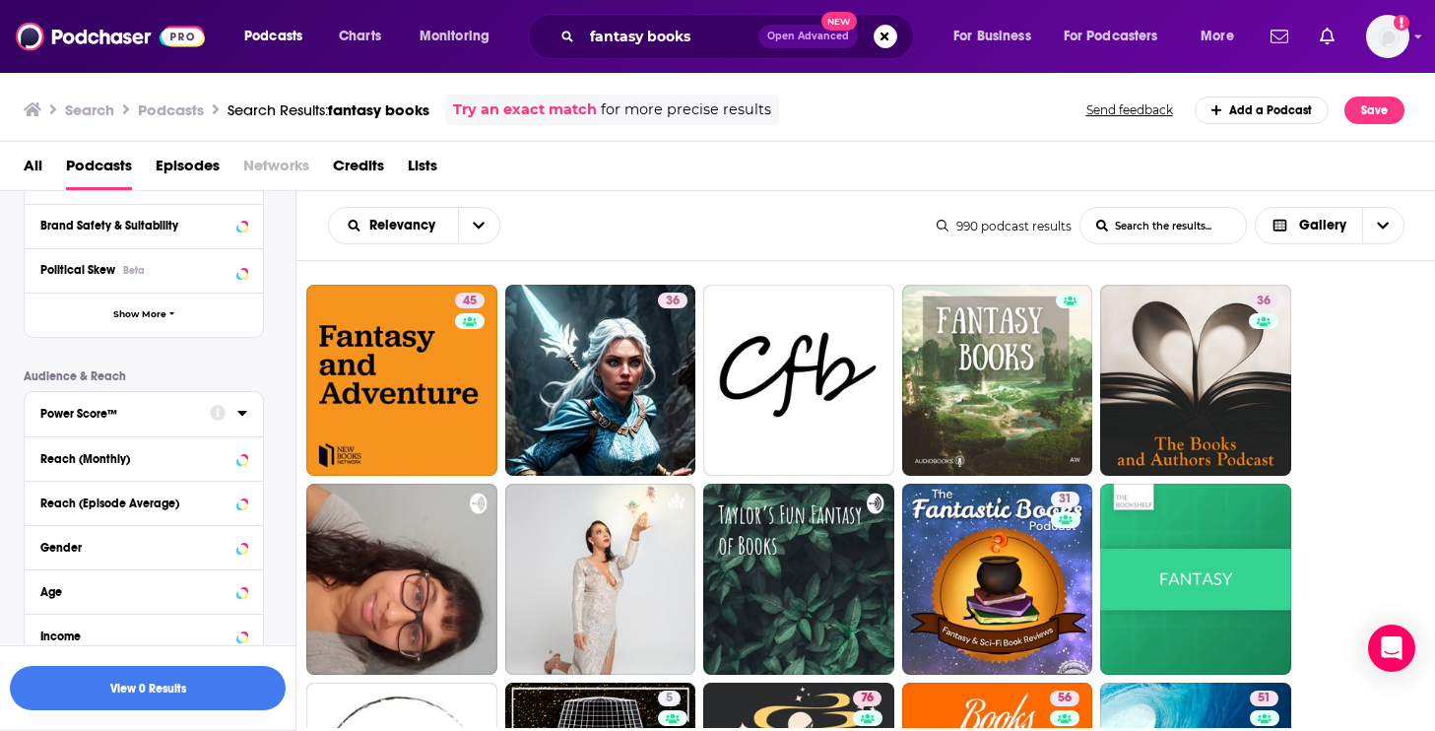
click at [240, 416] on icon at bounding box center [241, 413] width 9 height 5
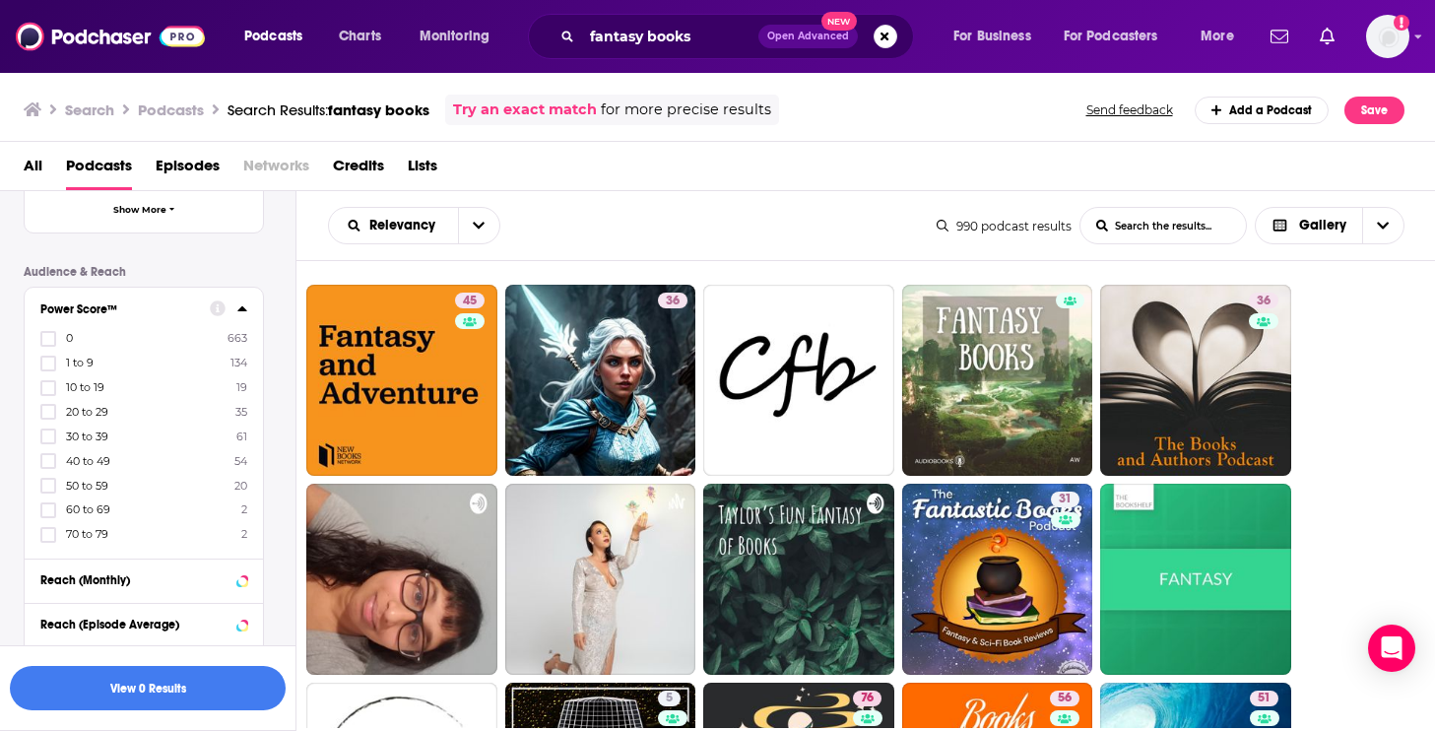
scroll to position [445, 0]
click at [90, 532] on span "70 to 79" at bounding box center [87, 532] width 42 height 14
click at [48, 539] on input "multiSelectOption-70-8" at bounding box center [48, 539] width 0 height 0
click at [82, 532] on span "60 to 69" at bounding box center [88, 532] width 44 height 14
click at [48, 539] on input "multiSelectOption-60-8" at bounding box center [48, 539] width 0 height 0
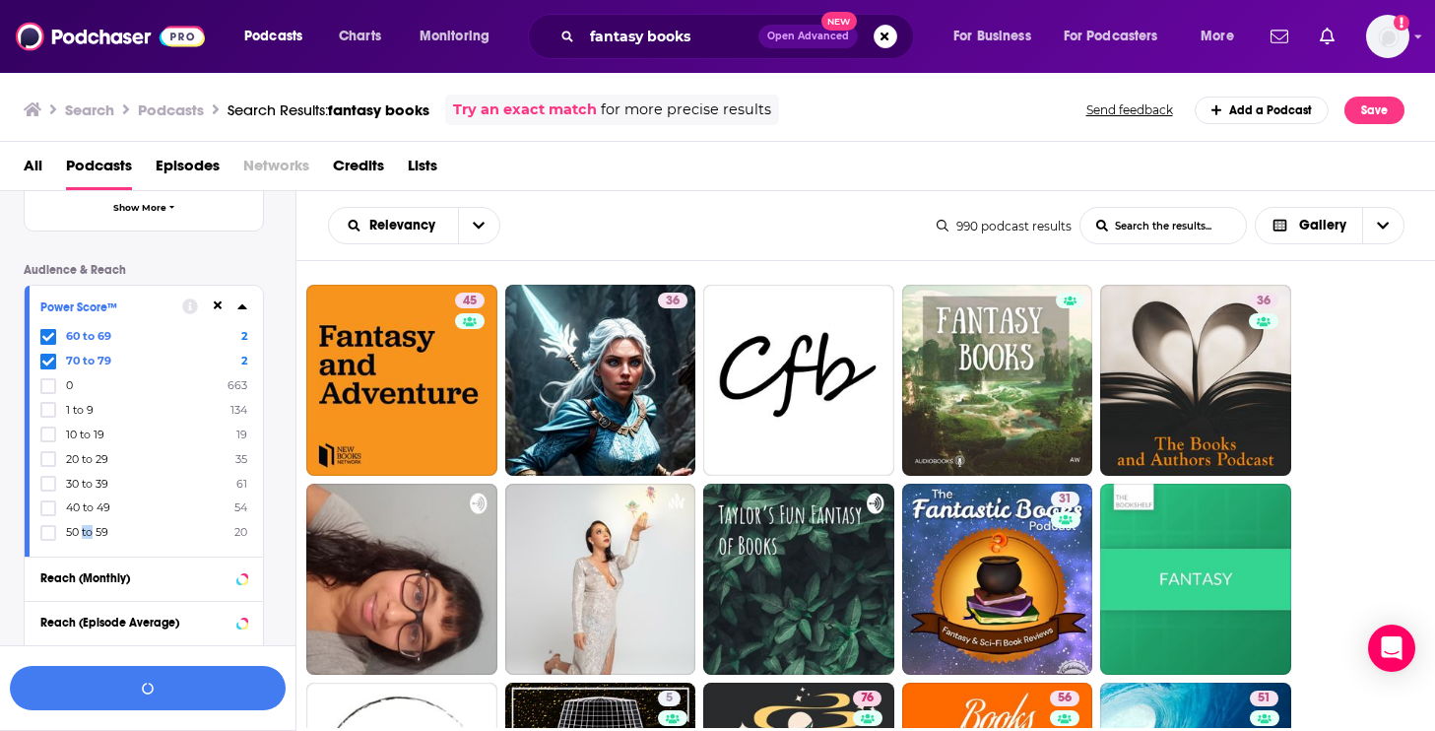
click at [82, 532] on span "50 to 59" at bounding box center [87, 532] width 42 height 14
click at [48, 539] on input "multiSelectOption-50-8" at bounding box center [48, 539] width 0 height 0
click at [190, 697] on button "View 20 Results" at bounding box center [148, 688] width 276 height 44
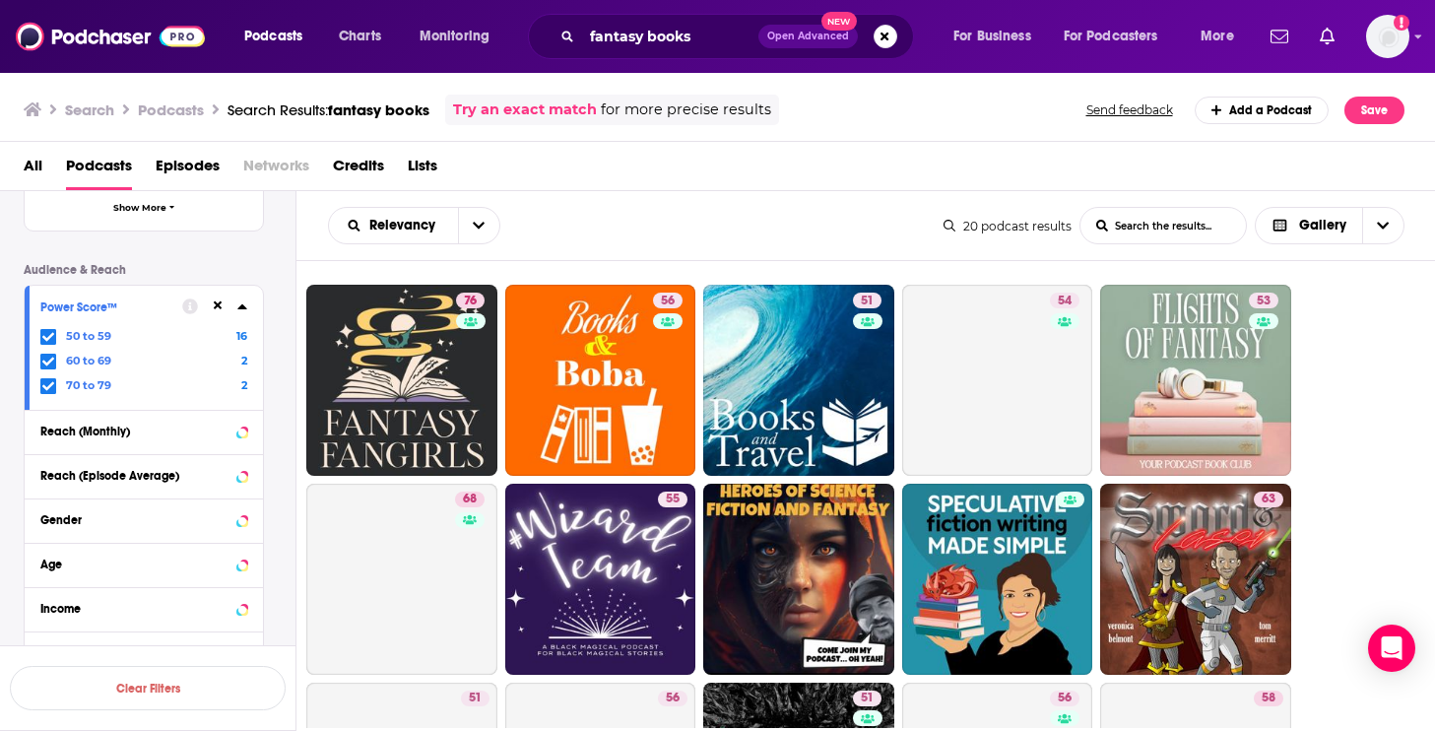
click at [248, 308] on div "Power Score™ 50 to 59 16 60 to 69 2 70 to 79 2" at bounding box center [144, 347] width 238 height 123
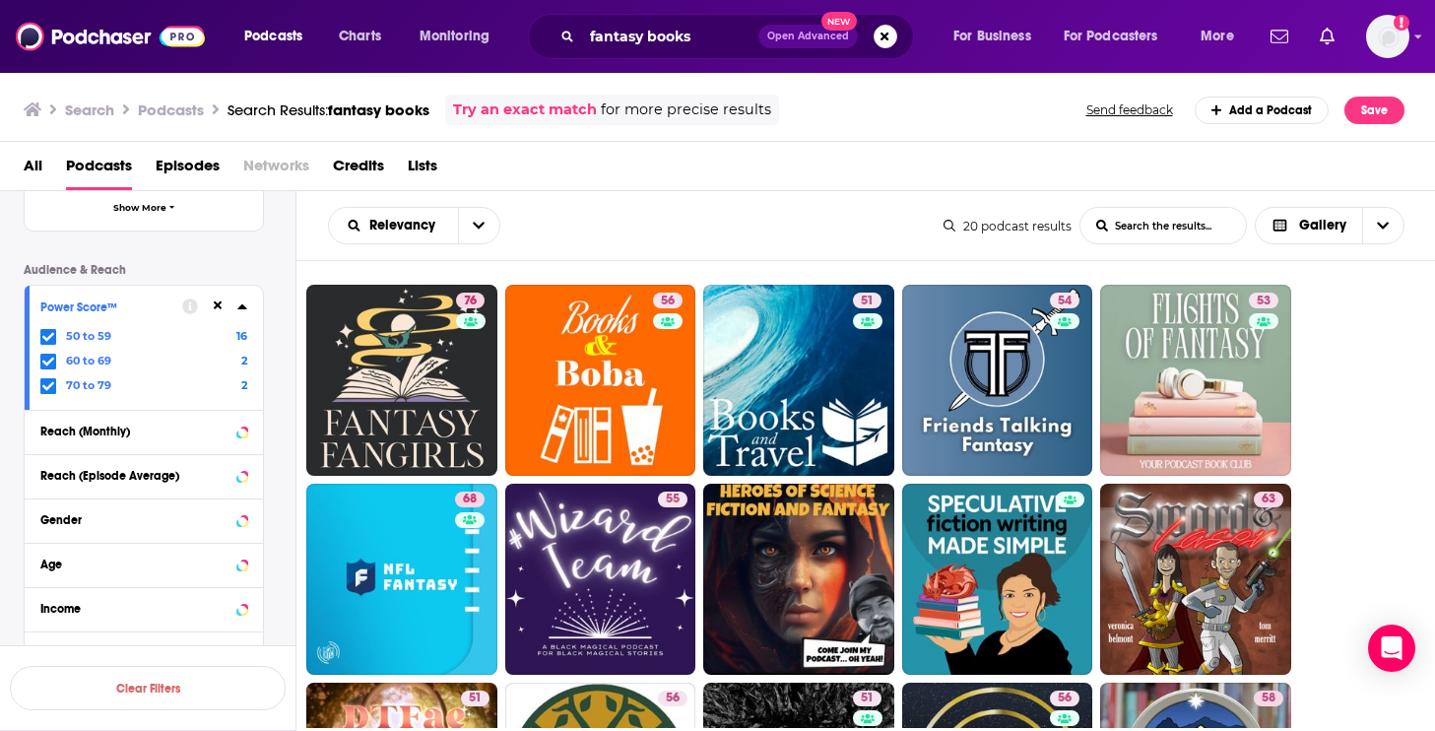
drag, startPoint x: 399, startPoint y: 368, endPoint x: 1201, endPoint y: 7, distance: 879.7
click at [0, 0] on div "Podcasts Charts Monitoring fantasy books Open Advanced New For Business For Pod…" at bounding box center [717, 365] width 1435 height 731
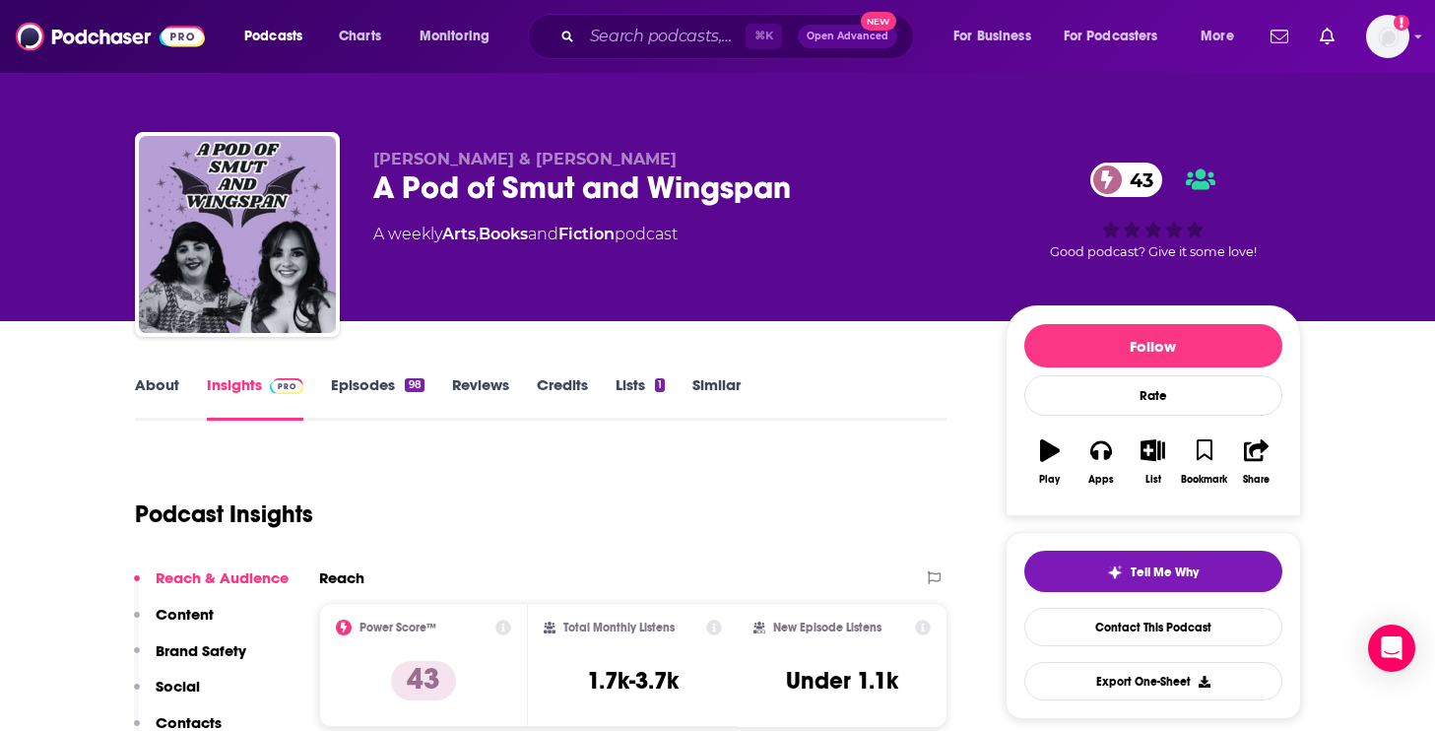
click at [171, 372] on div "About Insights Episodes 98 Reviews Credits Lists 1 Similar" at bounding box center [541, 396] width 813 height 48
click at [159, 381] on link "About" at bounding box center [157, 397] width 44 height 45
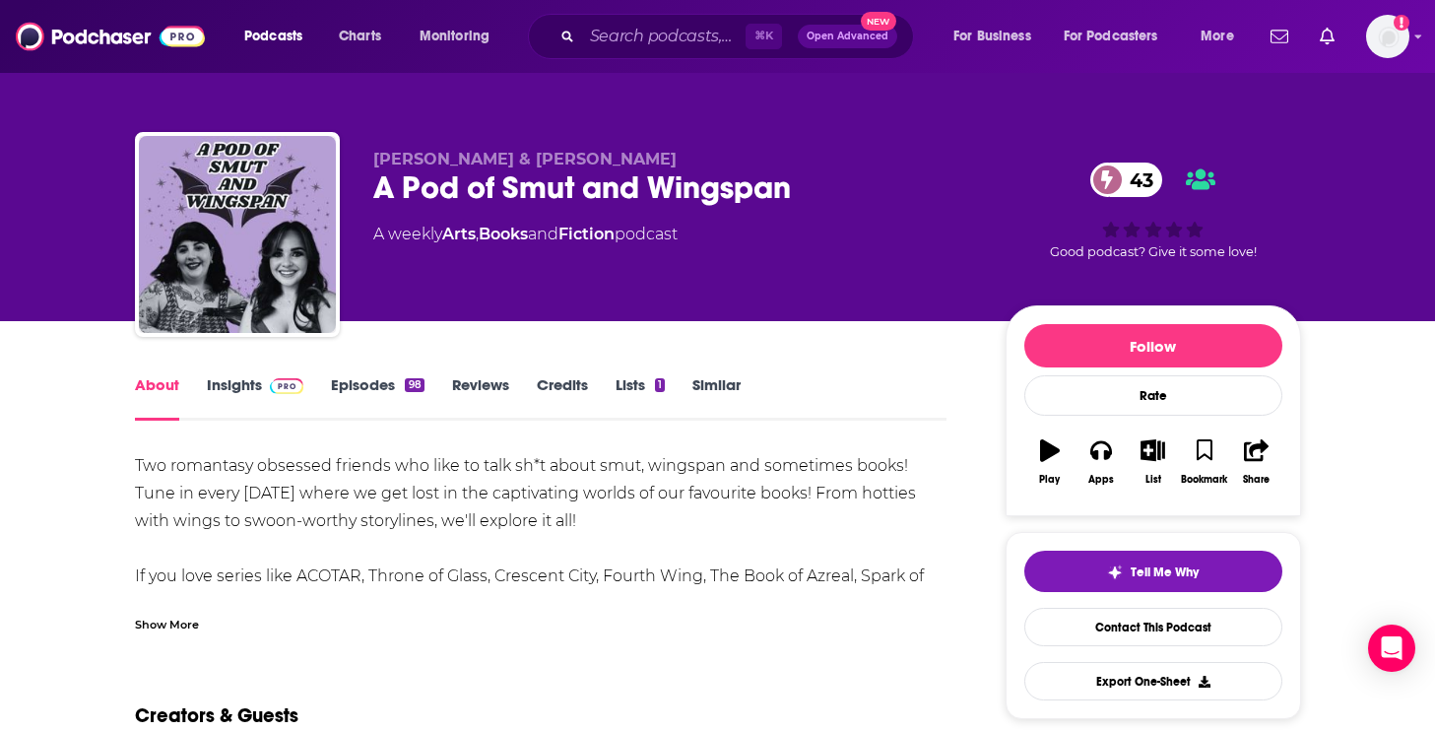
click at [173, 623] on div "Show More" at bounding box center [167, 623] width 64 height 19
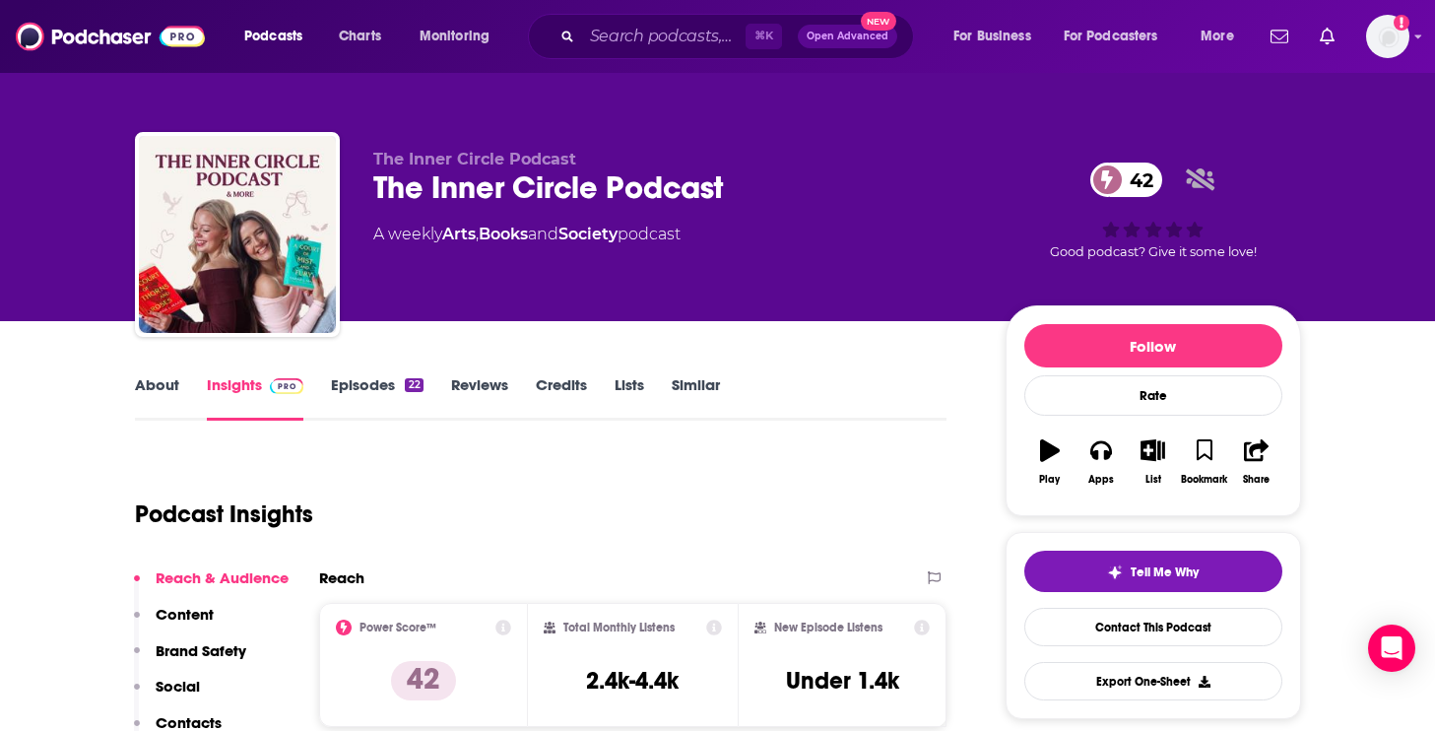
click at [162, 387] on link "About" at bounding box center [157, 397] width 44 height 45
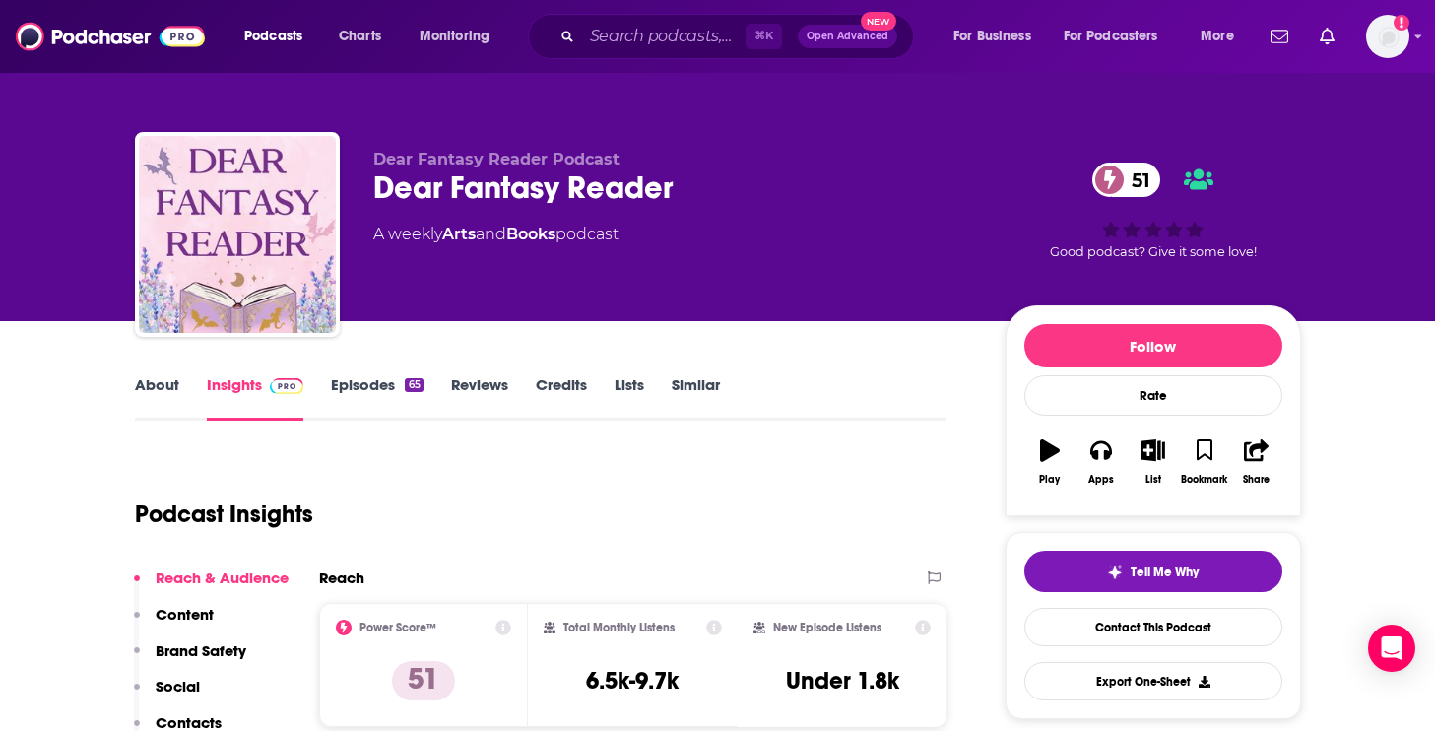
click at [157, 386] on link "About" at bounding box center [157, 397] width 44 height 45
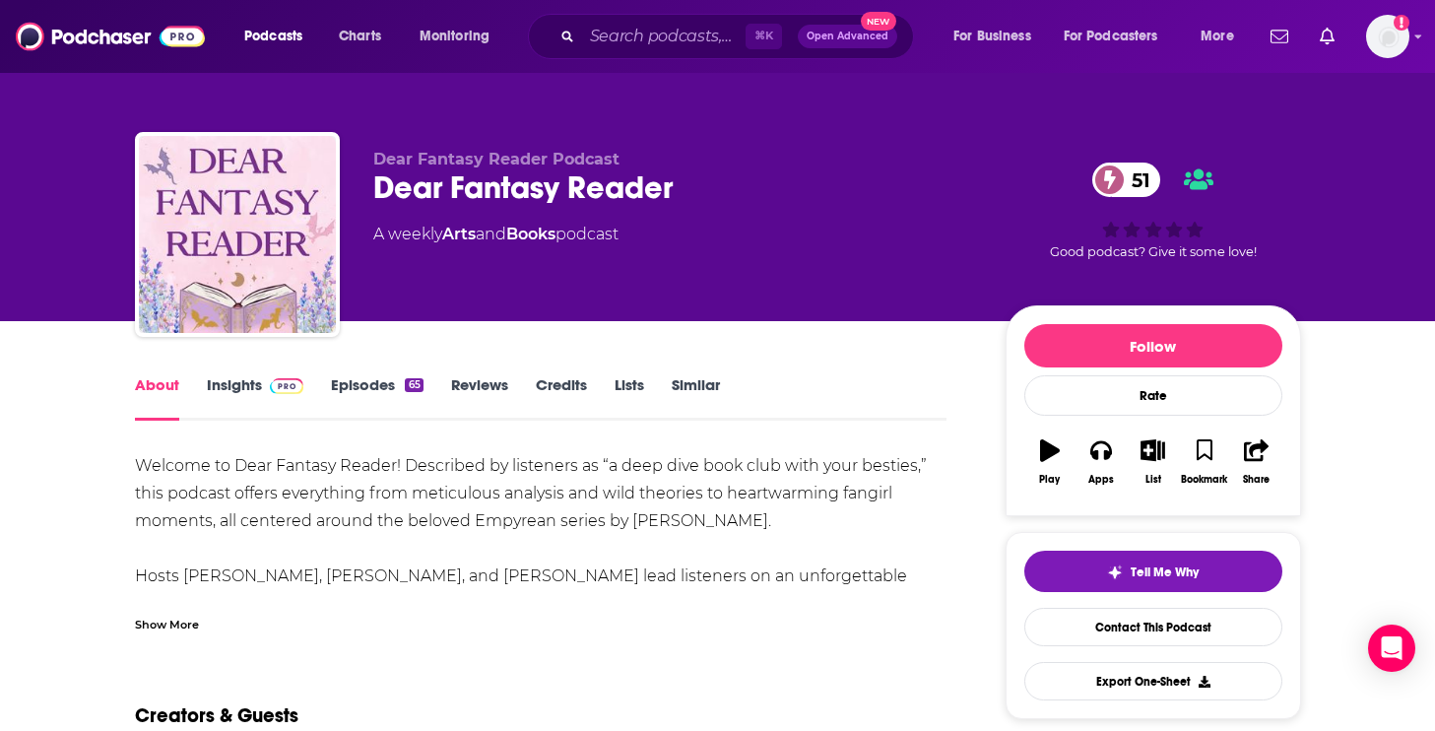
click at [173, 624] on div "Show More" at bounding box center [167, 623] width 64 height 19
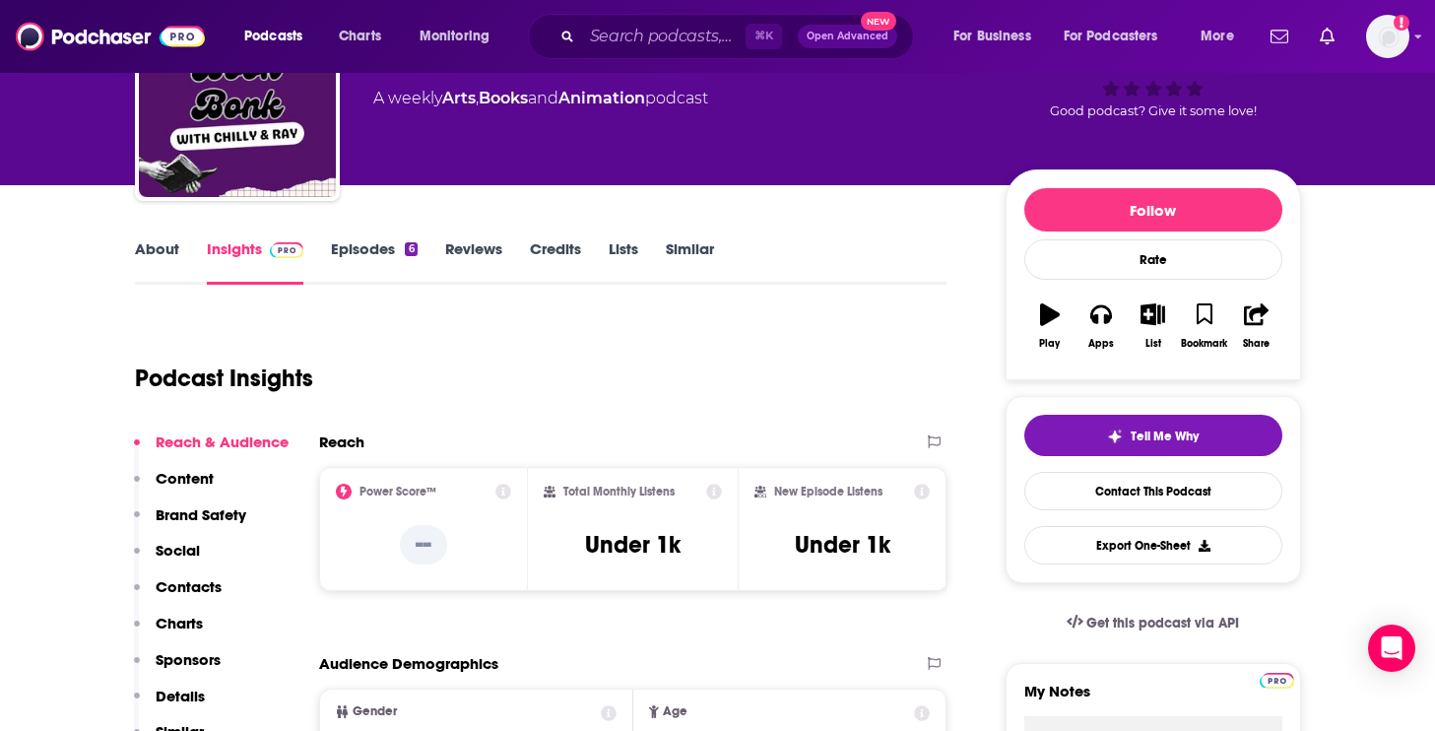
scroll to position [161, 0]
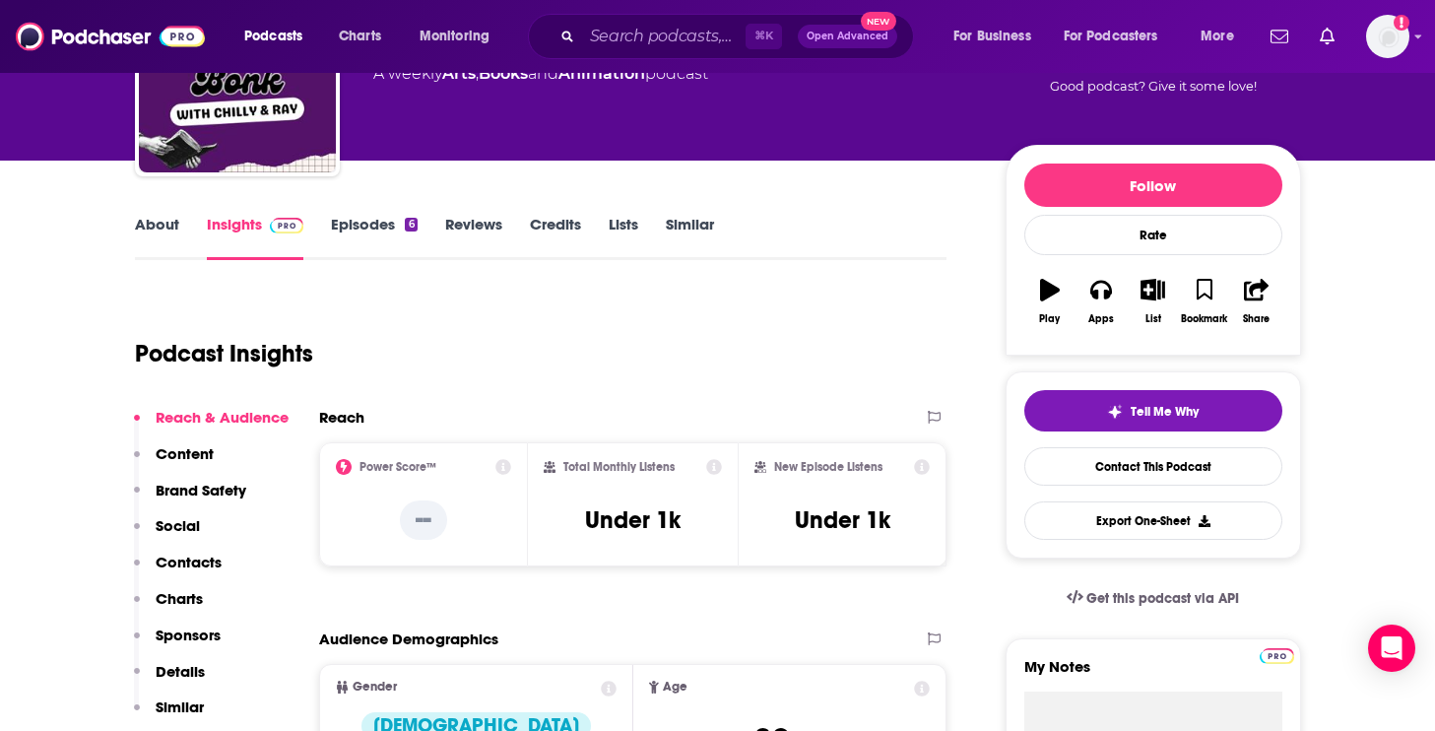
click at [150, 229] on link "About" at bounding box center [157, 237] width 44 height 45
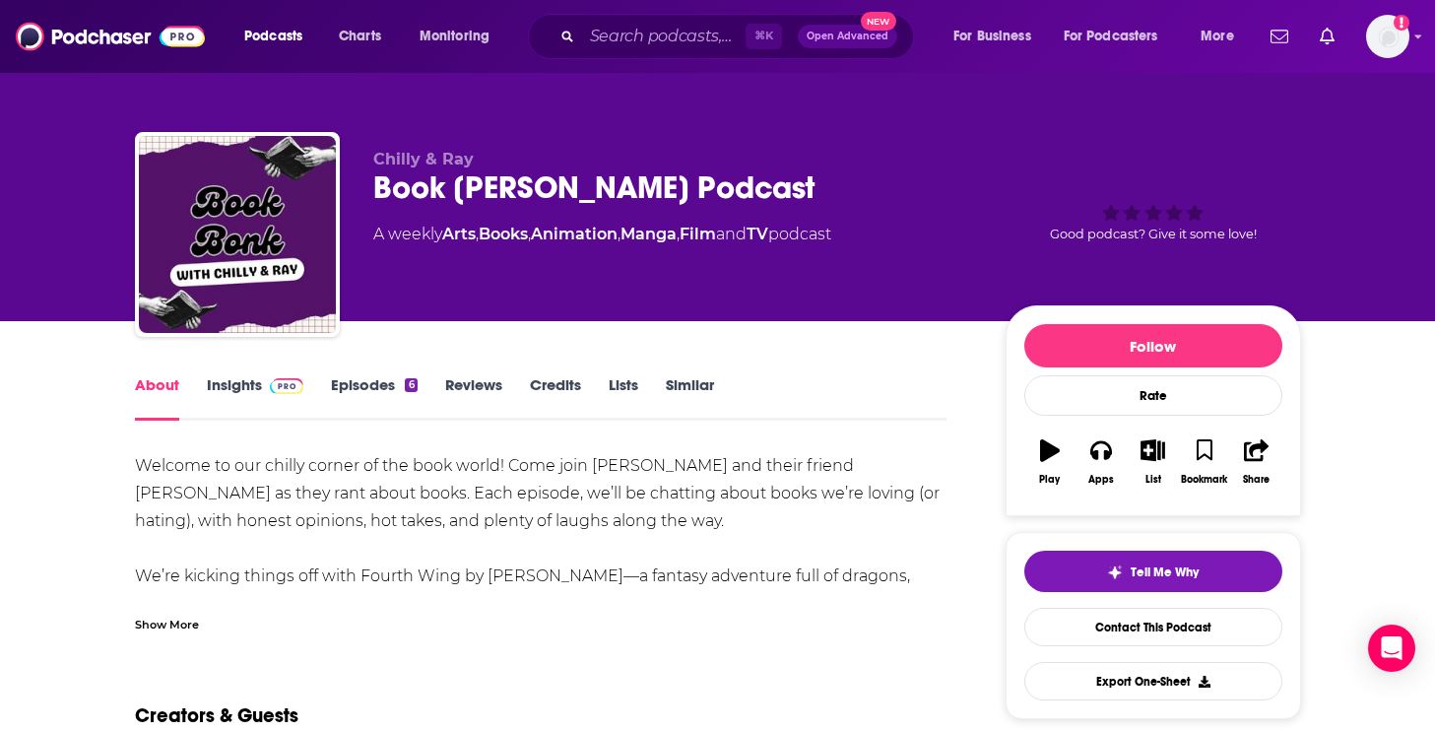
click at [165, 617] on div "Show More" at bounding box center [167, 623] width 64 height 19
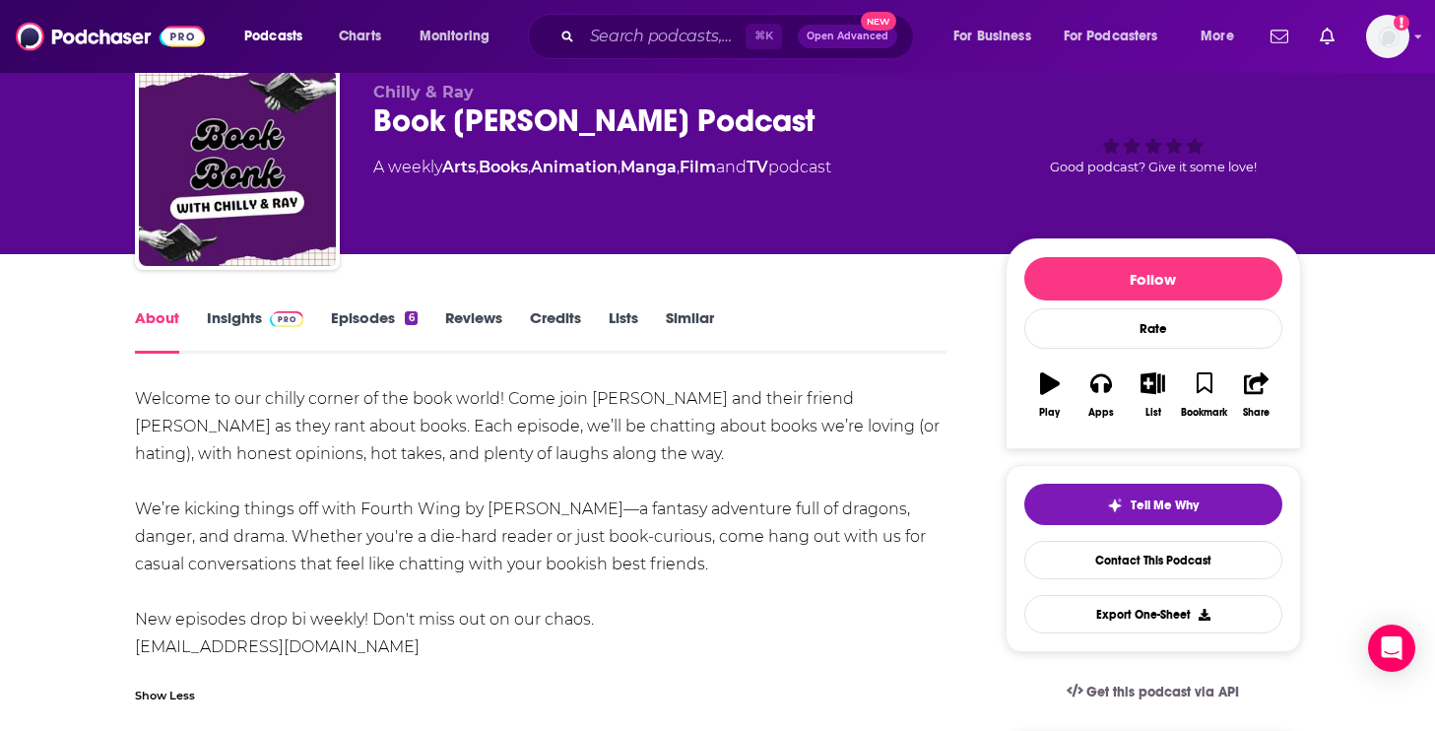
scroll to position [84, 0]
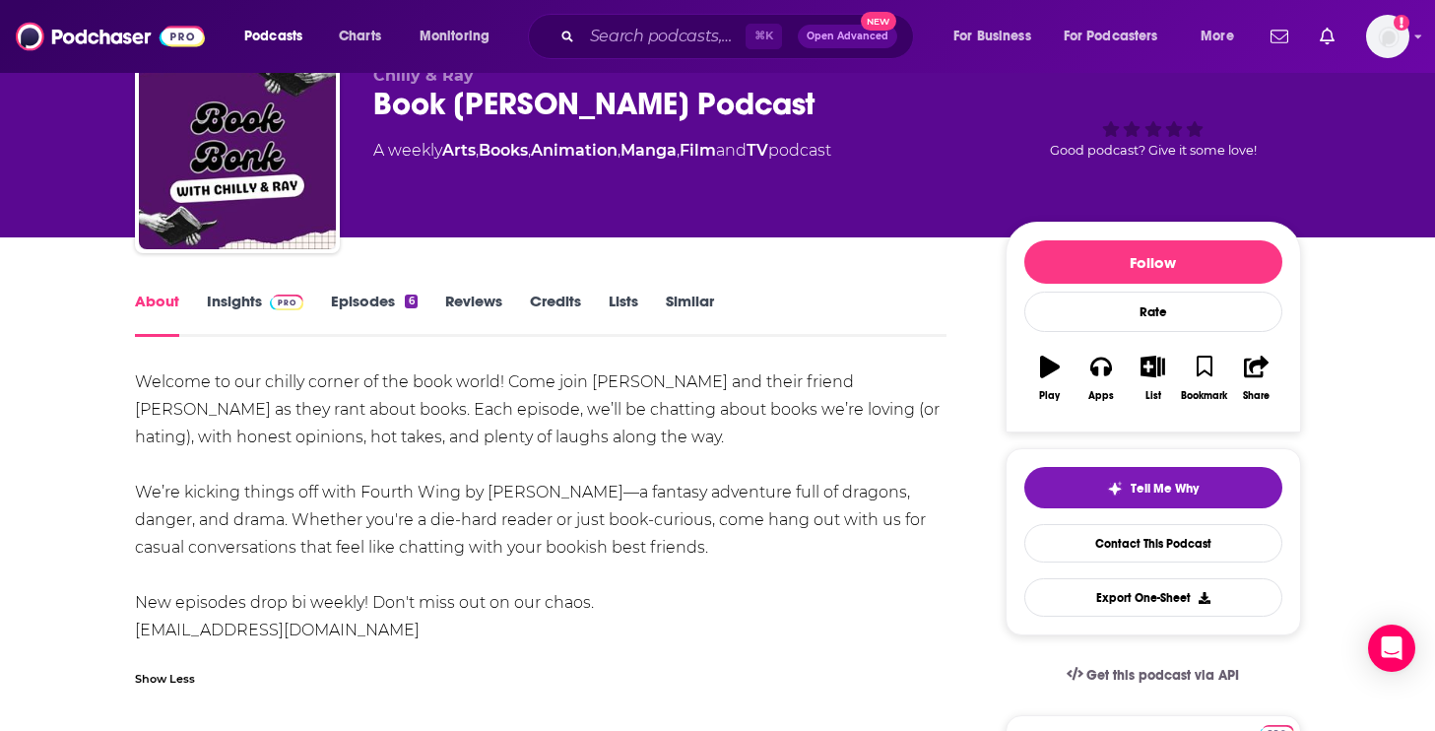
click at [353, 297] on link "Episodes 6" at bounding box center [374, 314] width 86 height 45
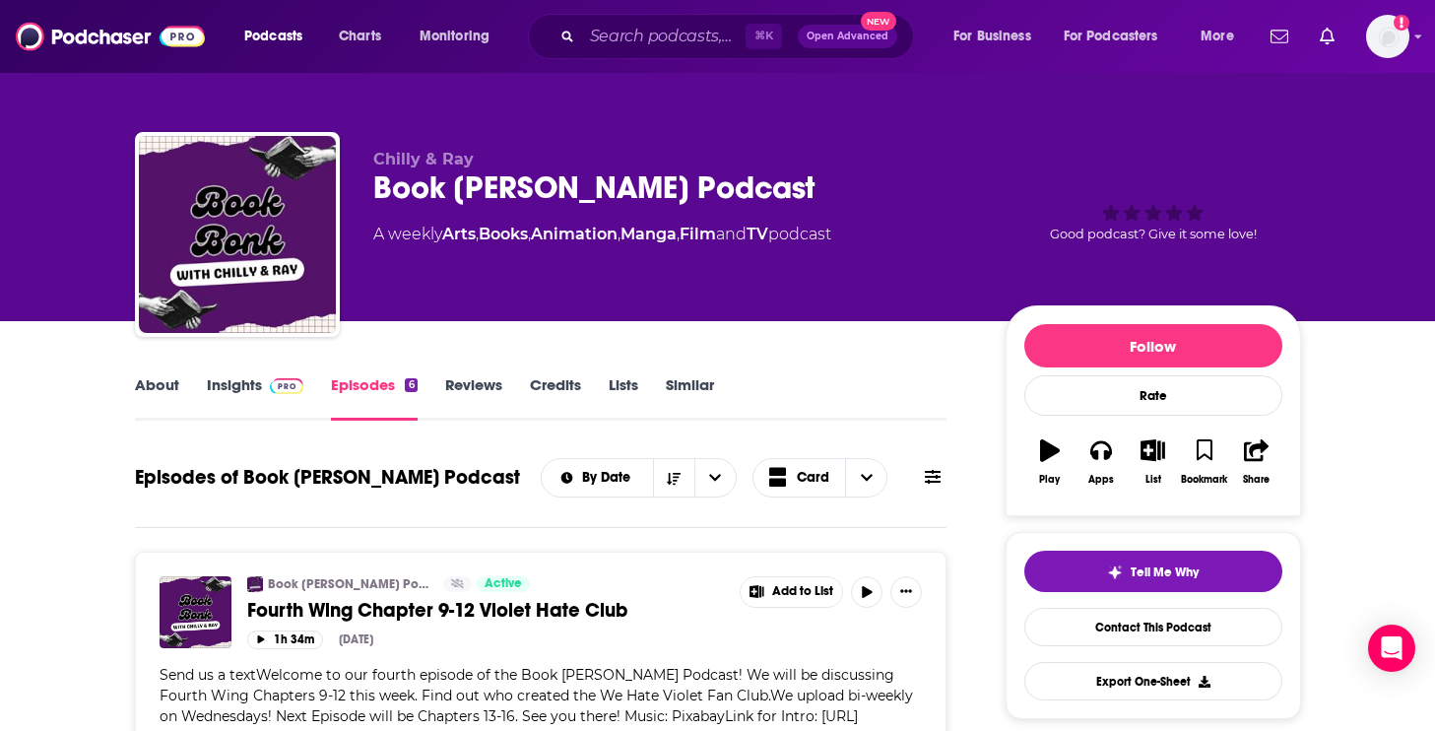
click at [271, 402] on link "Insights" at bounding box center [256, 397] width 98 height 45
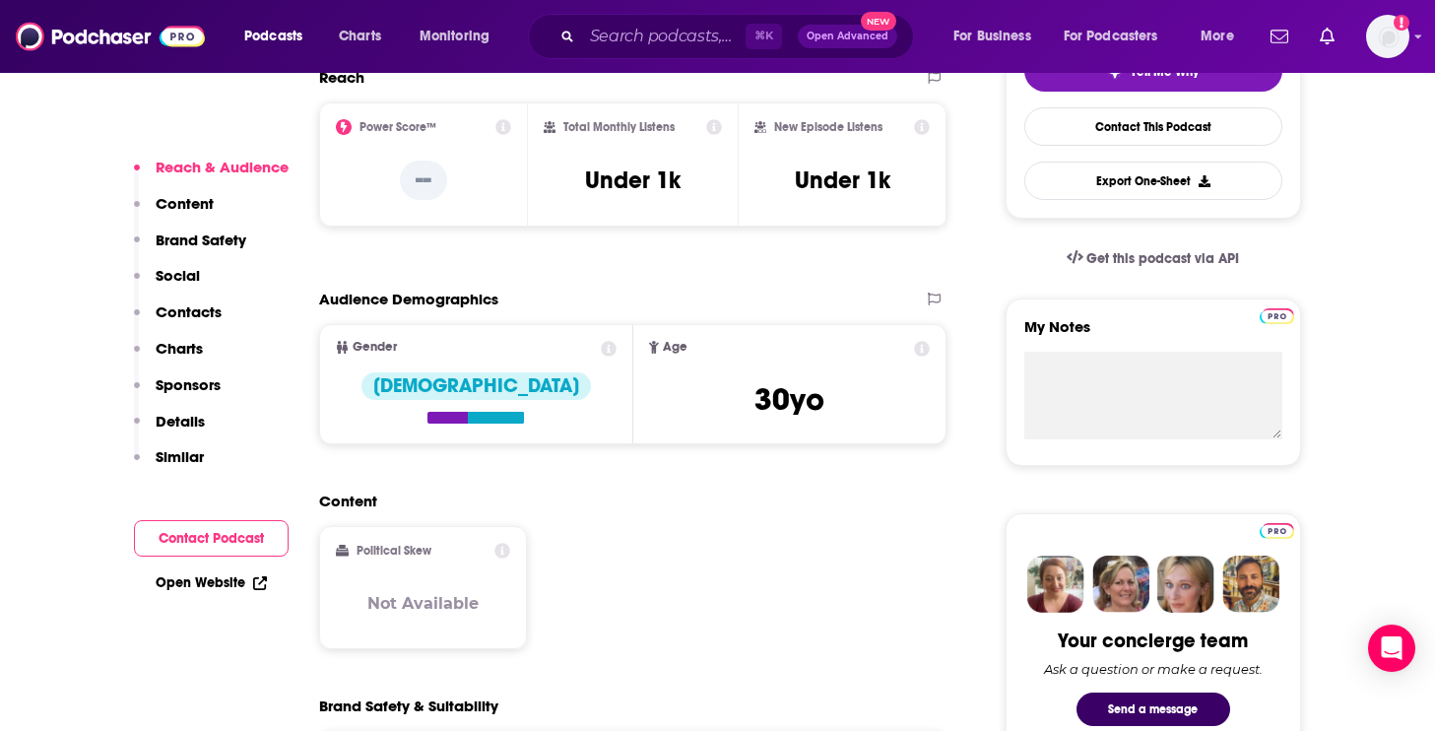
scroll to position [506, 0]
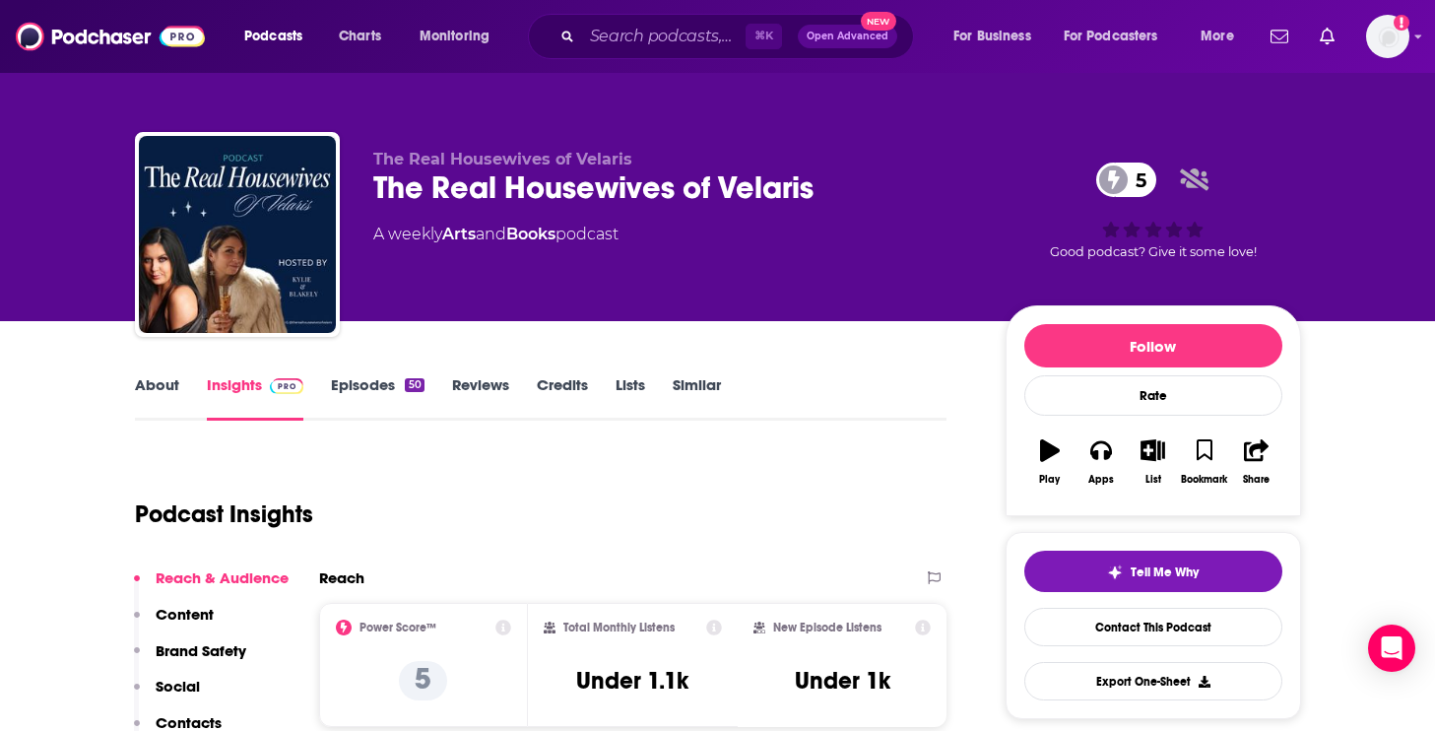
click at [145, 391] on link "About" at bounding box center [157, 397] width 44 height 45
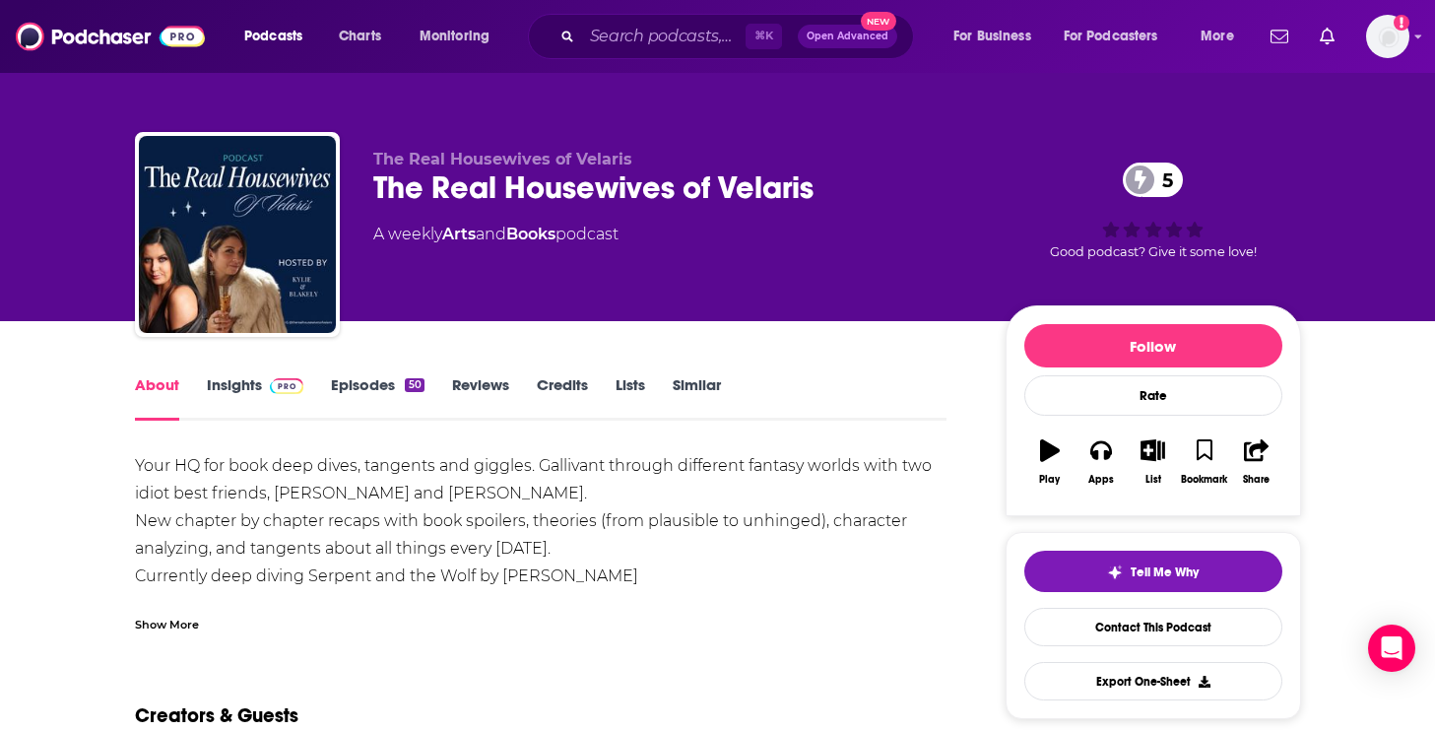
click at [162, 630] on div "Show More" at bounding box center [167, 623] width 64 height 19
